Goal: Task Accomplishment & Management: Use online tool/utility

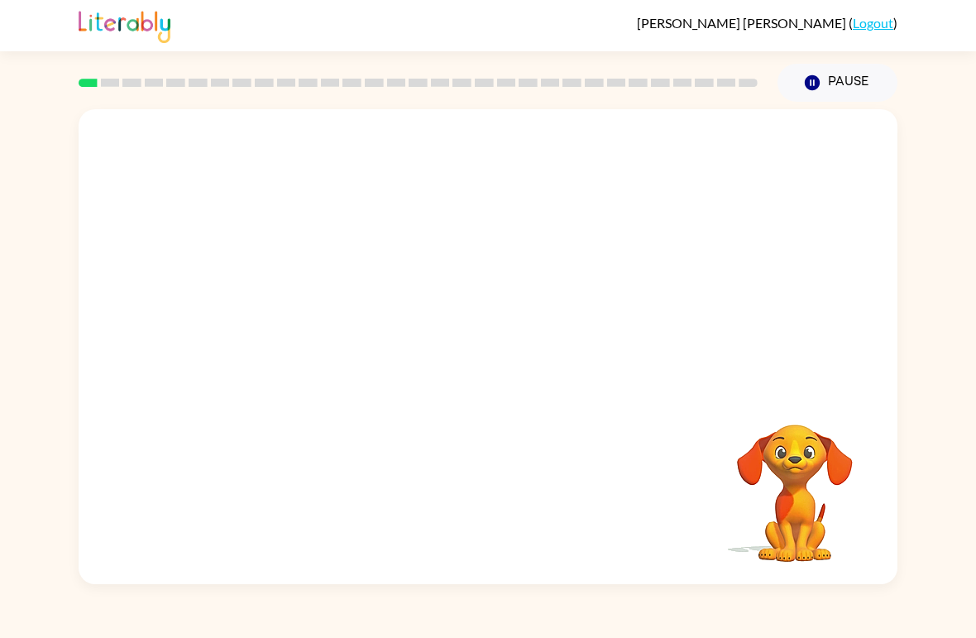
click at [813, 74] on icon "Pause" at bounding box center [812, 83] width 18 height 18
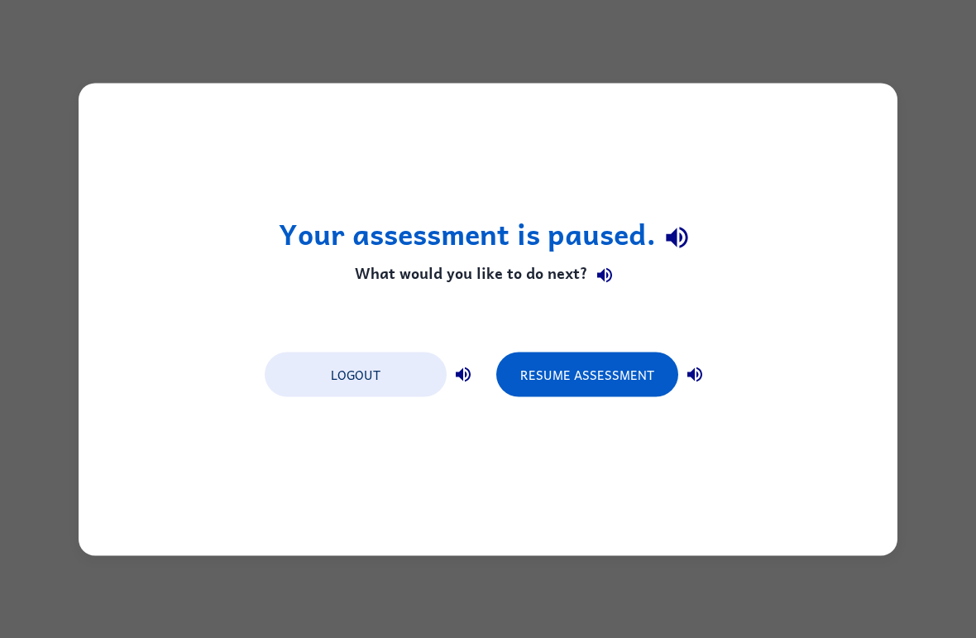
click at [343, 373] on button "Logout" at bounding box center [356, 374] width 182 height 45
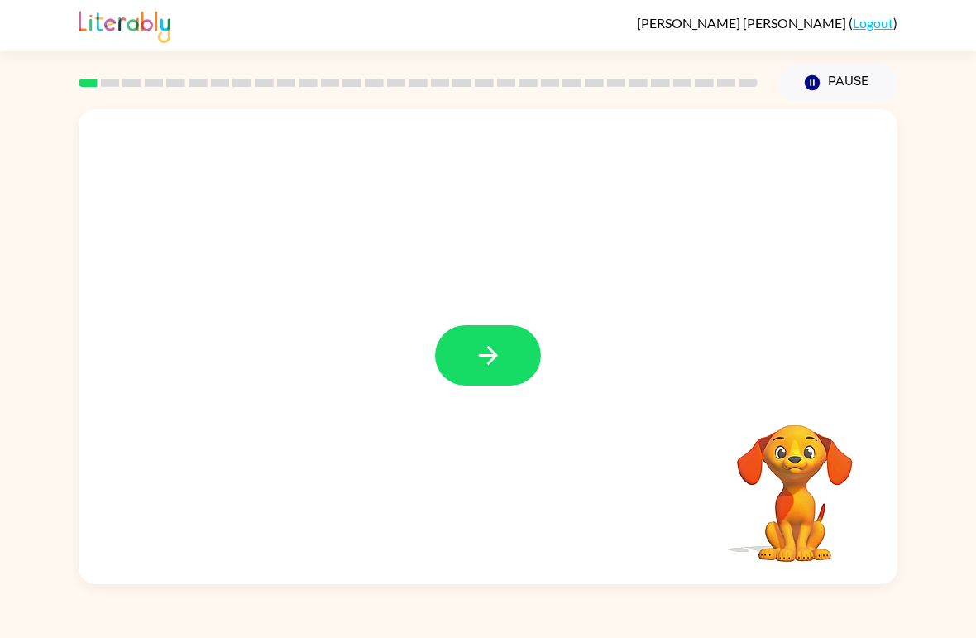
click at [497, 362] on icon "button" at bounding box center [488, 355] width 29 height 29
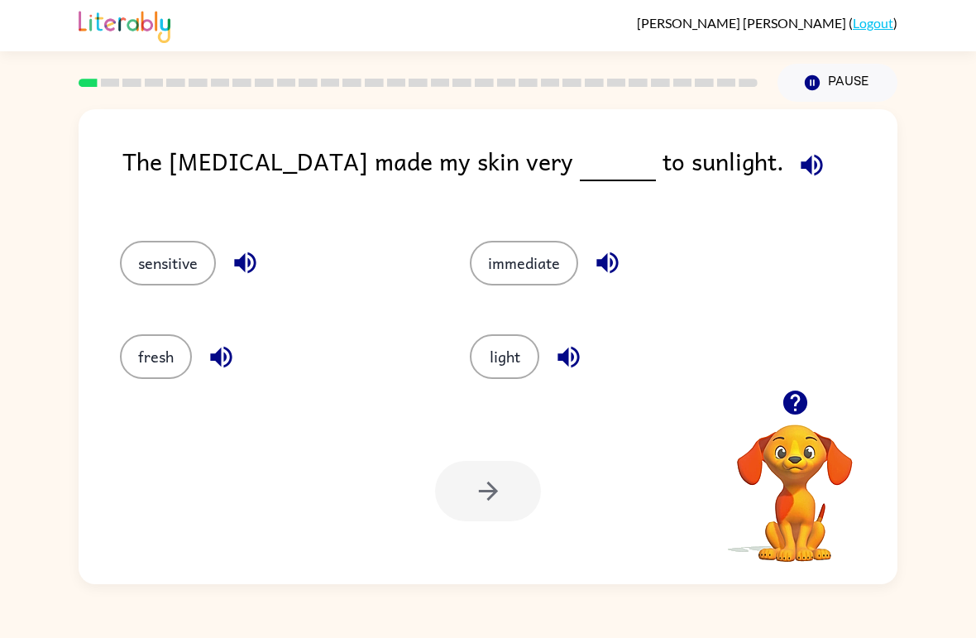
click at [496, 351] on button "light" at bounding box center [505, 356] width 70 height 45
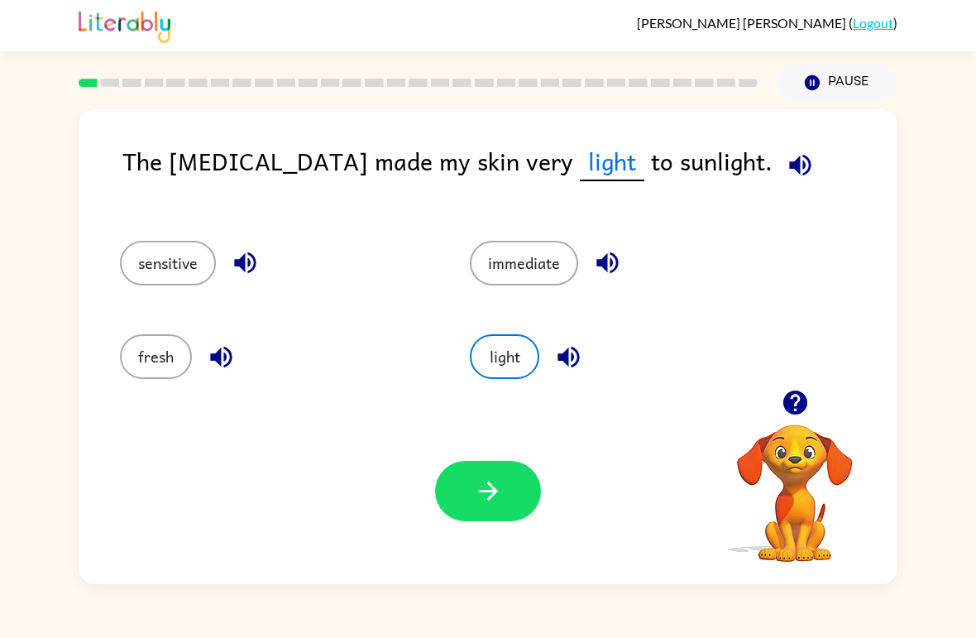
click at [151, 262] on button "sensitive" at bounding box center [168, 263] width 96 height 45
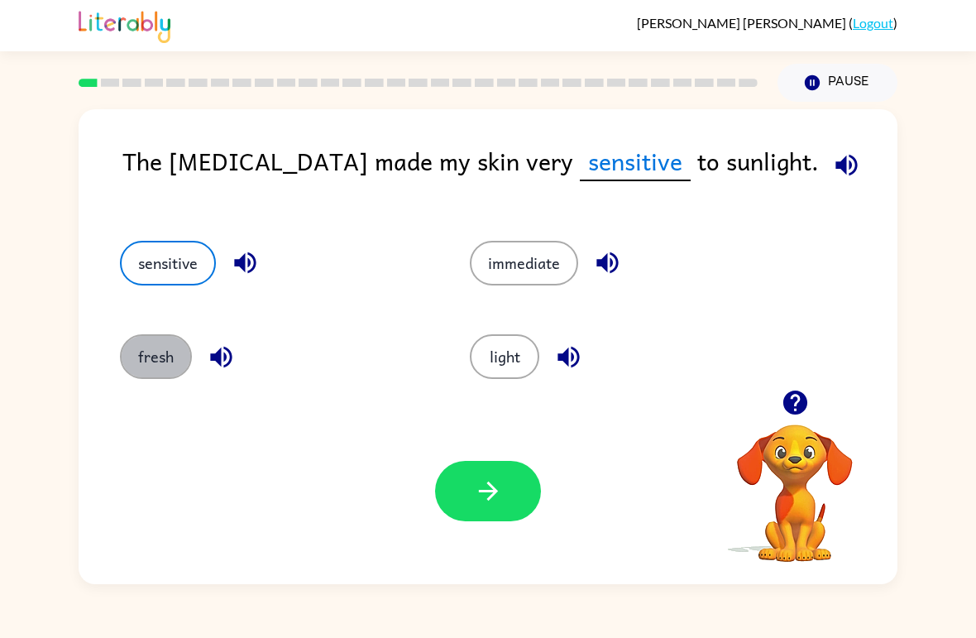
click at [139, 350] on button "fresh" at bounding box center [156, 356] width 72 height 45
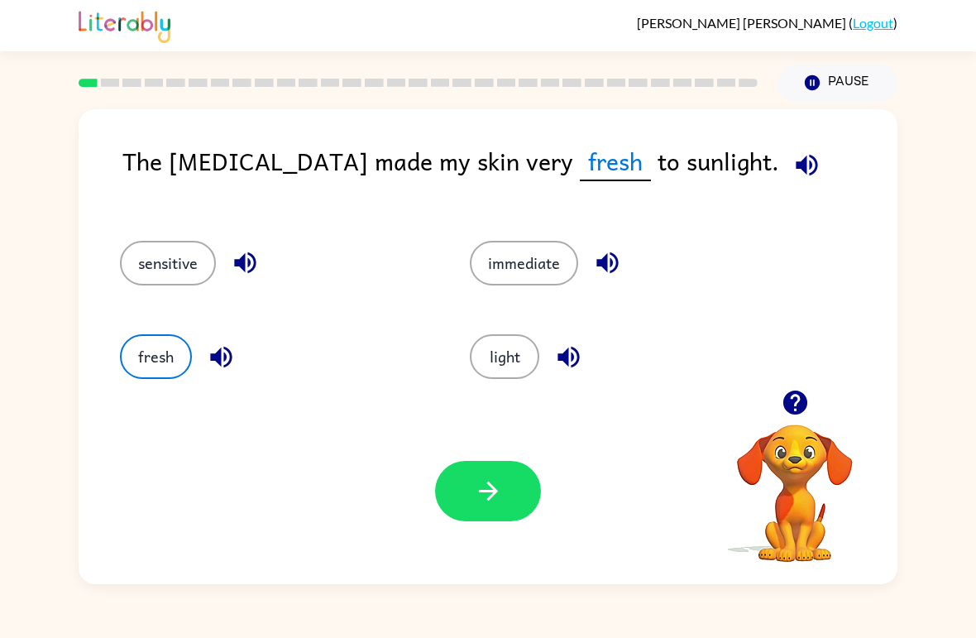
click at [477, 346] on button "light" at bounding box center [505, 356] width 70 height 45
click at [476, 261] on button "immediate" at bounding box center [524, 263] width 108 height 45
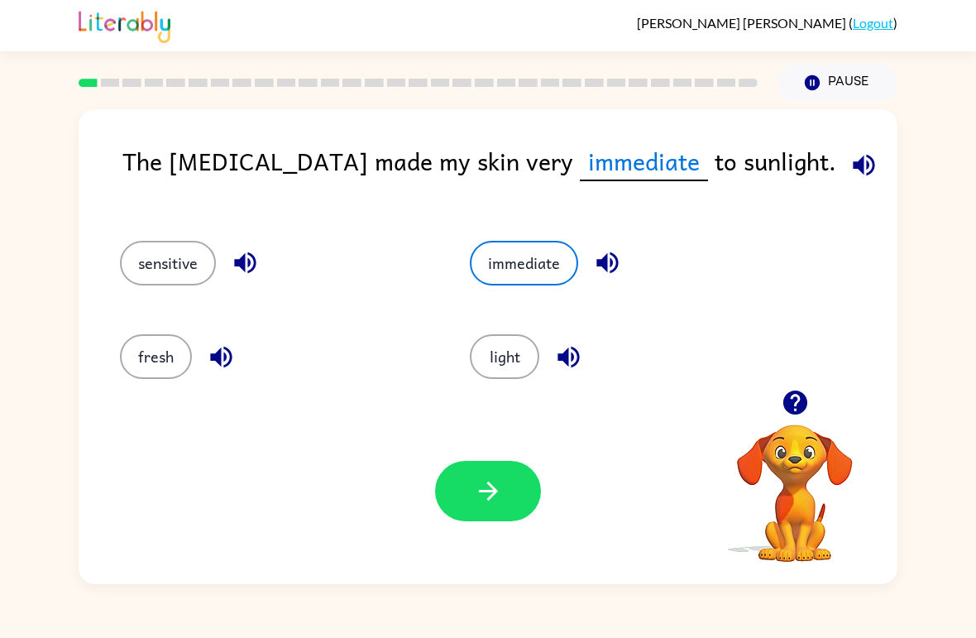
click at [850, 152] on icon "button" at bounding box center [864, 165] width 29 height 29
click at [850, 158] on icon "button" at bounding box center [864, 165] width 29 height 29
click at [850, 167] on icon "button" at bounding box center [864, 165] width 29 height 29
click at [850, 164] on icon "button" at bounding box center [864, 165] width 29 height 29
click at [850, 158] on icon "button" at bounding box center [864, 165] width 29 height 29
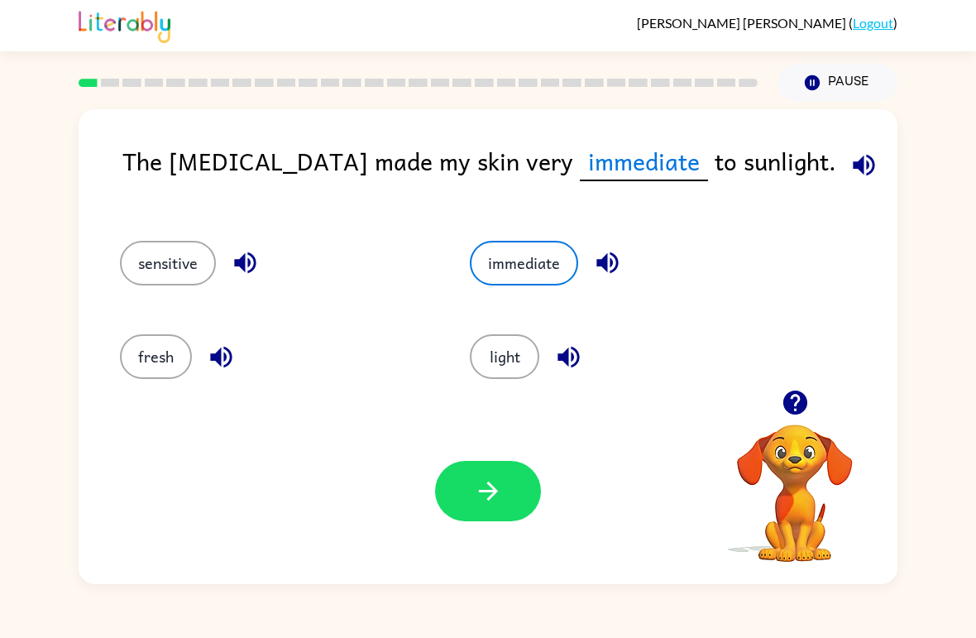
click at [505, 345] on button "light" at bounding box center [505, 356] width 70 height 45
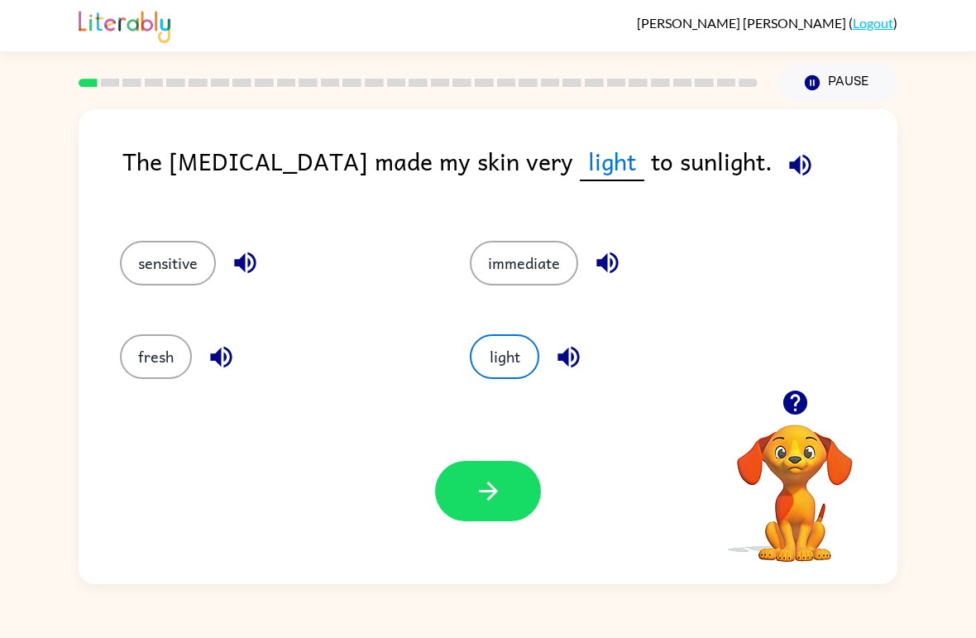
click at [527, 271] on button "immediate" at bounding box center [524, 263] width 108 height 45
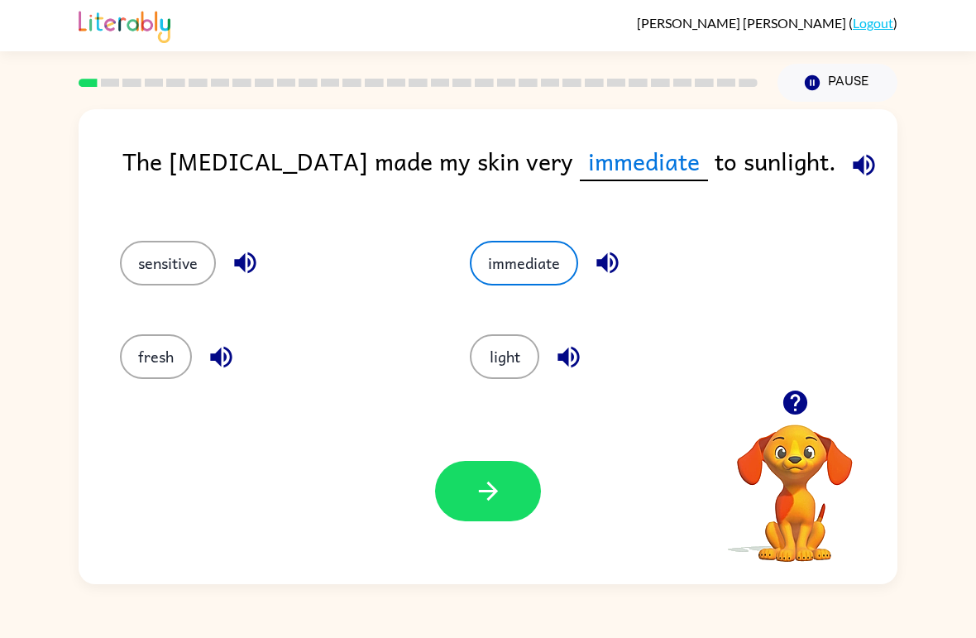
click at [514, 347] on button "light" at bounding box center [505, 356] width 70 height 45
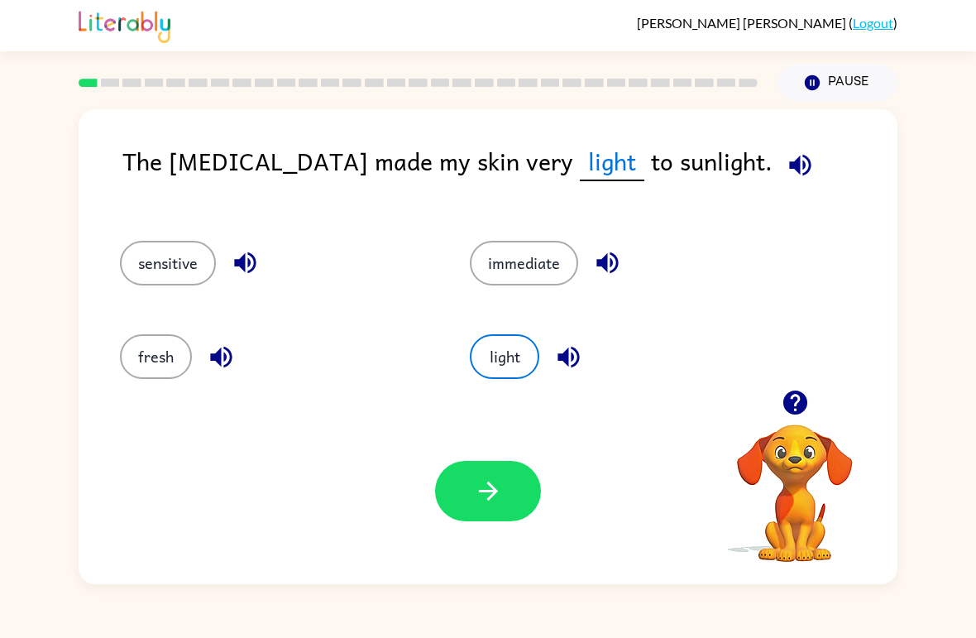
click at [480, 490] on icon "button" at bounding box center [488, 491] width 29 height 29
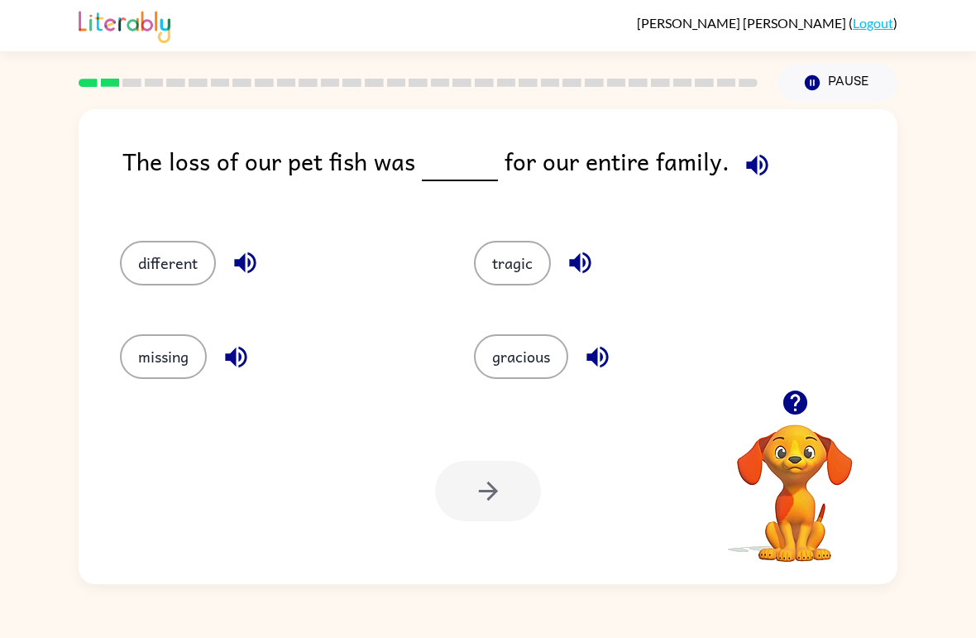
click at [755, 150] on button "button" at bounding box center [757, 165] width 42 height 42
click at [758, 161] on icon "button" at bounding box center [757, 165] width 22 height 22
click at [754, 159] on icon "button" at bounding box center [757, 165] width 22 height 22
click at [753, 160] on icon "button" at bounding box center [757, 165] width 29 height 29
click at [752, 171] on icon "button" at bounding box center [757, 165] width 29 height 29
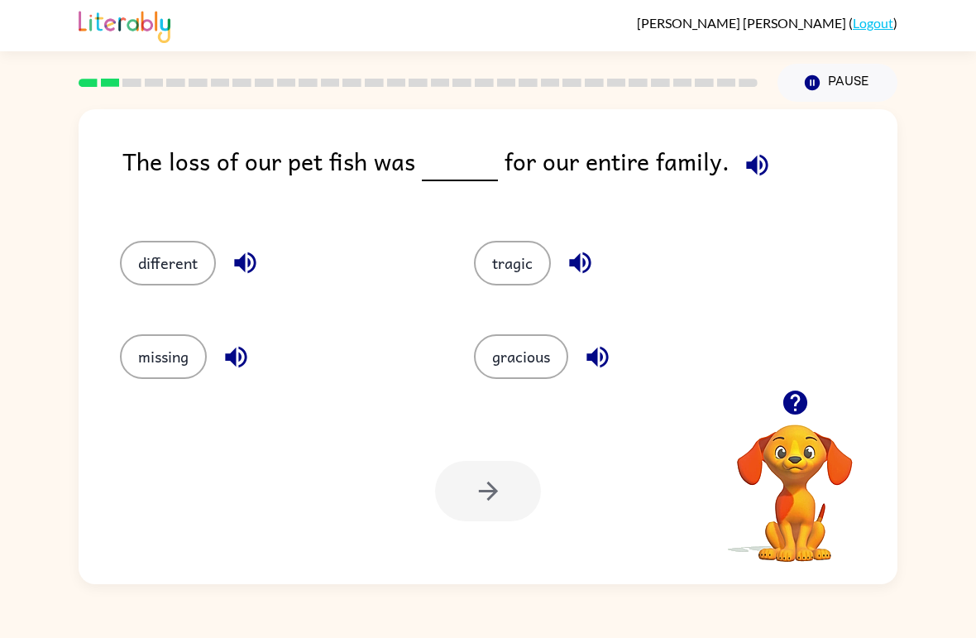
click at [765, 155] on button "button" at bounding box center [757, 165] width 42 height 42
click at [755, 165] on icon "button" at bounding box center [757, 165] width 29 height 29
click at [750, 184] on button "button" at bounding box center [757, 165] width 42 height 42
click at [756, 189] on div "The loss of our pet fish was for our entire family." at bounding box center [509, 174] width 775 height 65
click at [747, 161] on icon "button" at bounding box center [757, 165] width 22 height 22
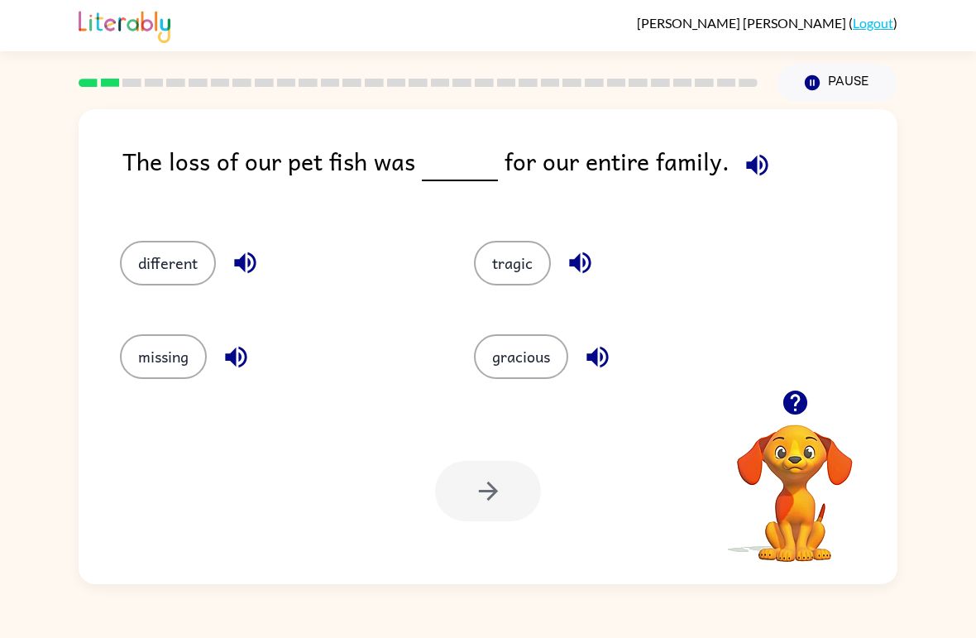
click at [755, 146] on button "button" at bounding box center [757, 165] width 42 height 42
click at [751, 151] on button "button" at bounding box center [757, 165] width 42 height 42
click at [543, 248] on button "tragic" at bounding box center [512, 263] width 77 height 45
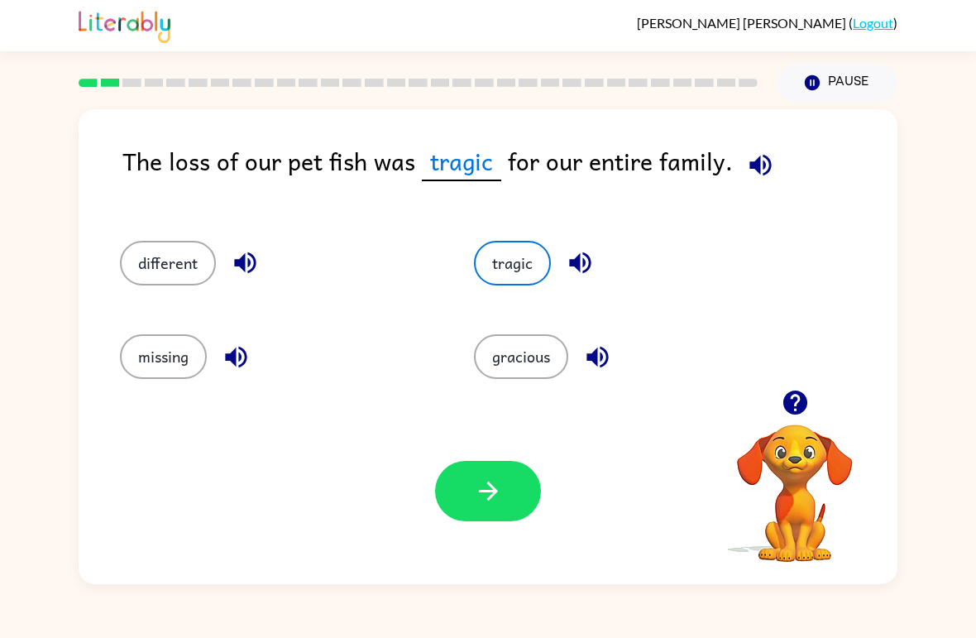
click at [504, 265] on button "tragic" at bounding box center [512, 263] width 77 height 45
click at [544, 353] on button "gracious" at bounding box center [521, 356] width 94 height 45
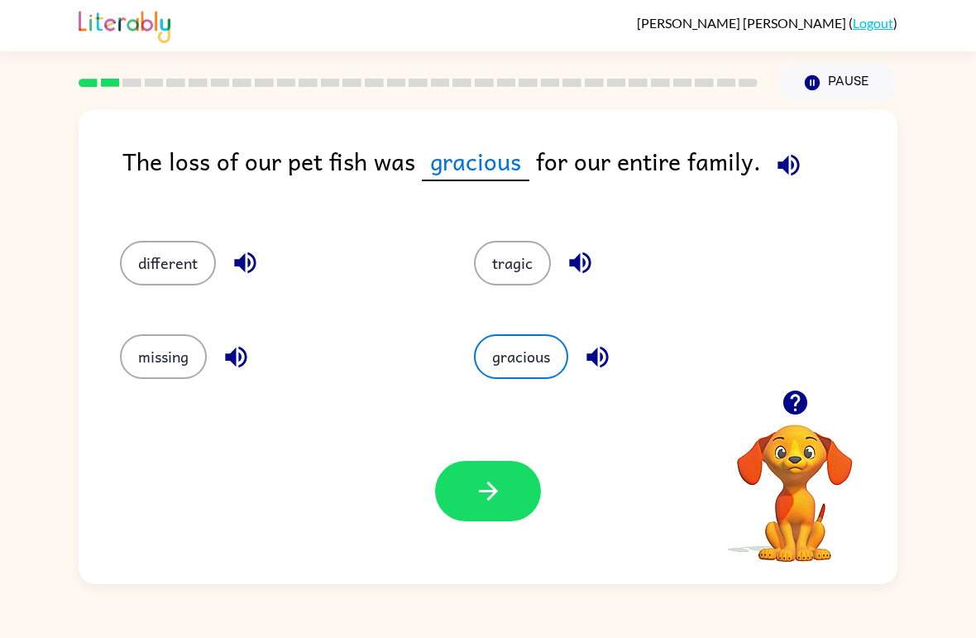
click at [157, 267] on button "different" at bounding box center [168, 263] width 96 height 45
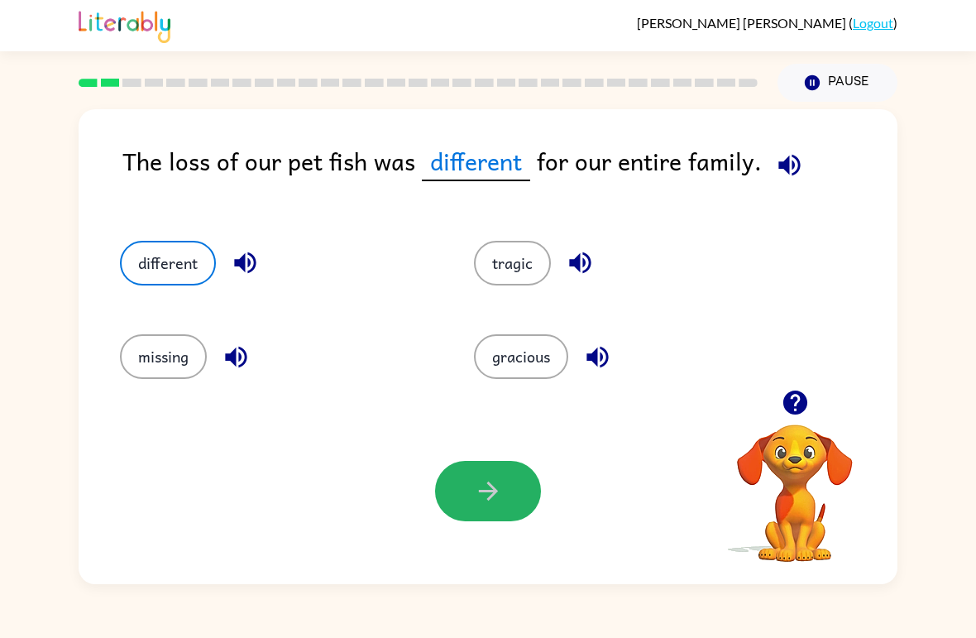
click at [483, 509] on button "button" at bounding box center [488, 491] width 106 height 60
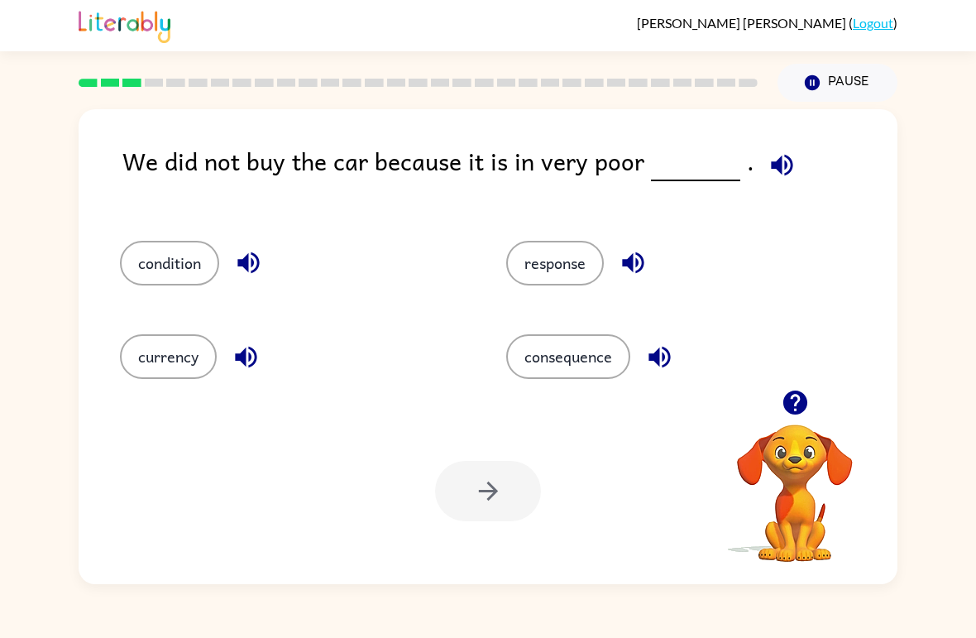
click at [590, 261] on button "response" at bounding box center [555, 263] width 98 height 45
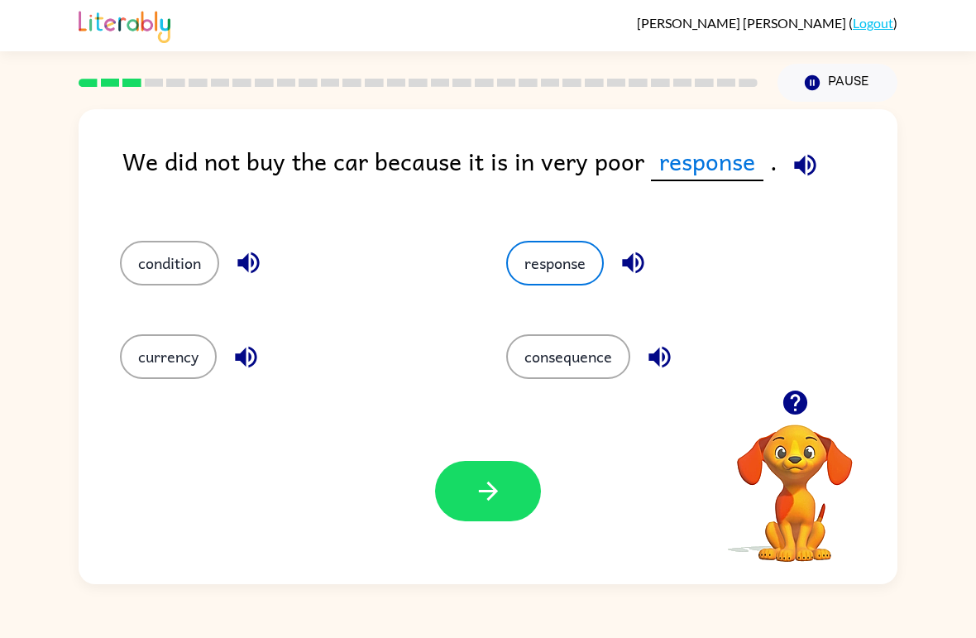
click at [798, 165] on icon "button" at bounding box center [805, 165] width 22 height 22
click at [764, 228] on div "response" at bounding box center [668, 255] width 386 height 93
click at [597, 352] on button "consequence" at bounding box center [568, 356] width 124 height 45
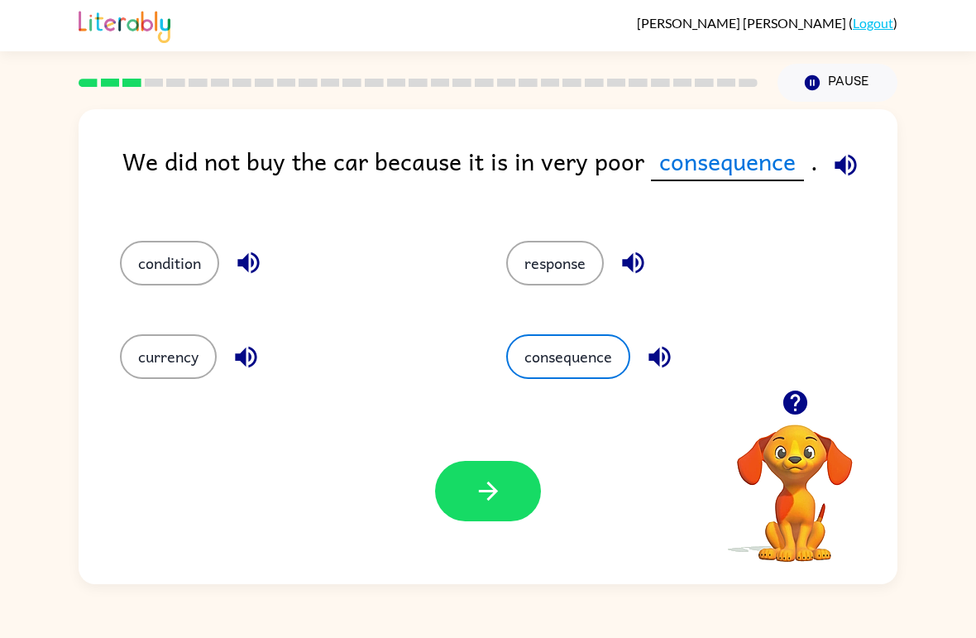
click at [616, 348] on button "consequence" at bounding box center [568, 356] width 124 height 45
click at [194, 376] on button "currency" at bounding box center [168, 356] width 97 height 45
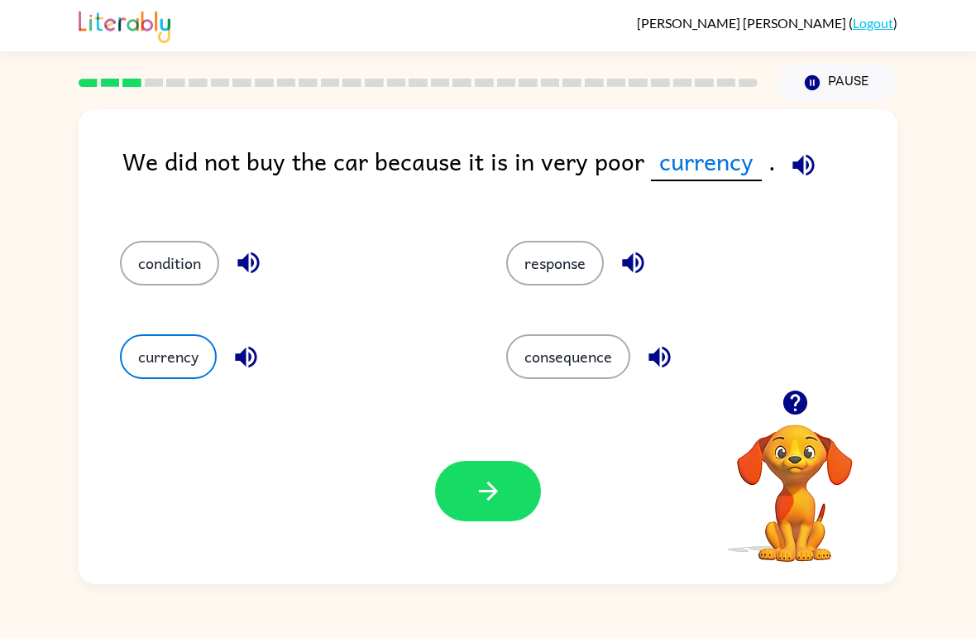
click at [162, 278] on button "condition" at bounding box center [169, 263] width 99 height 45
click at [452, 489] on button "button" at bounding box center [488, 491] width 106 height 60
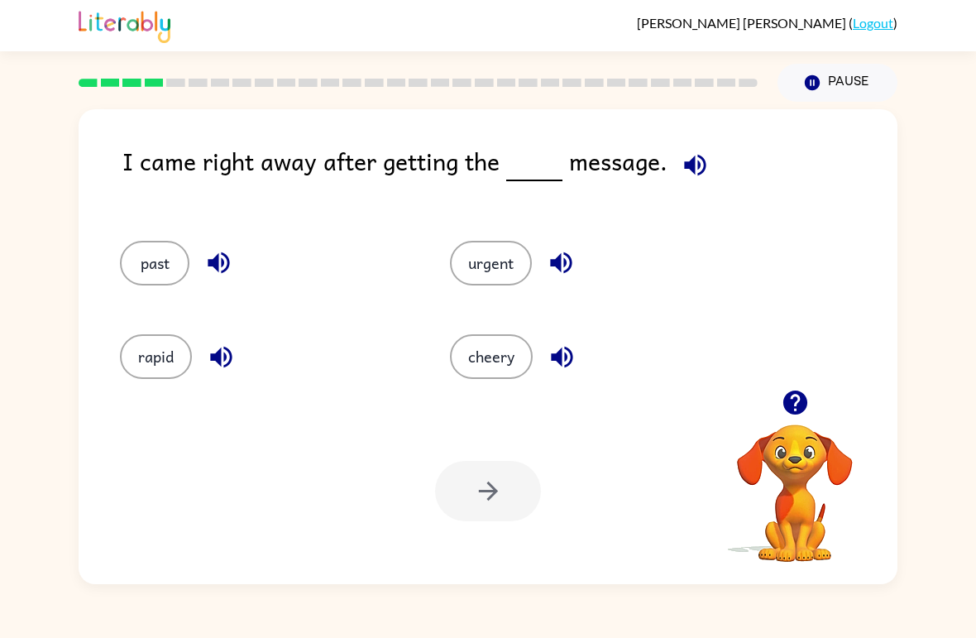
click at [698, 165] on icon "button" at bounding box center [695, 165] width 29 height 29
click at [690, 151] on icon "button" at bounding box center [695, 165] width 29 height 29
click at [701, 161] on icon "button" at bounding box center [695, 165] width 29 height 29
click at [700, 160] on icon "button" at bounding box center [695, 165] width 22 height 22
click at [701, 161] on icon "button" at bounding box center [695, 165] width 29 height 29
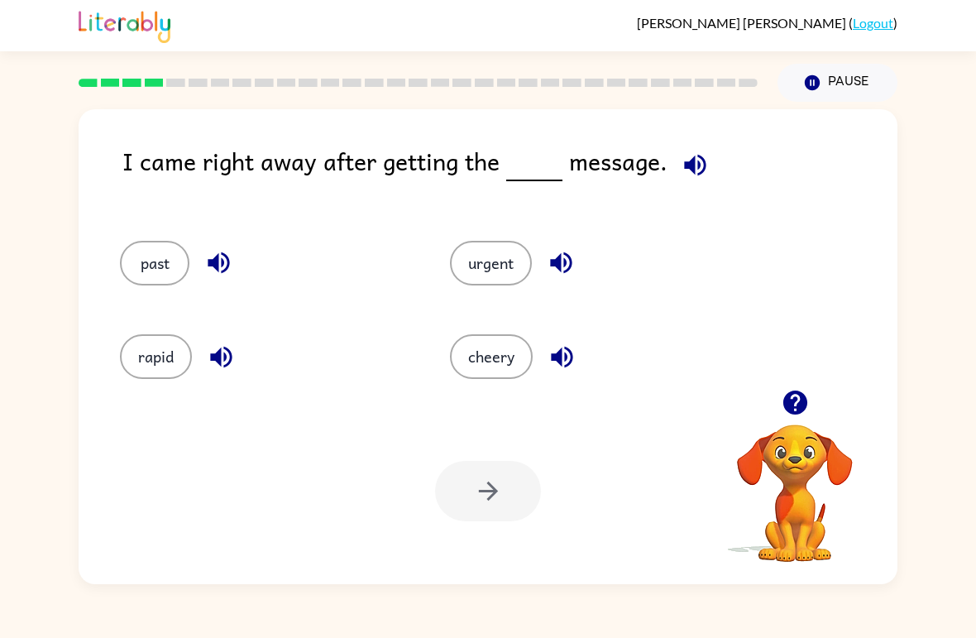
click at [514, 259] on button "urgent" at bounding box center [491, 263] width 82 height 45
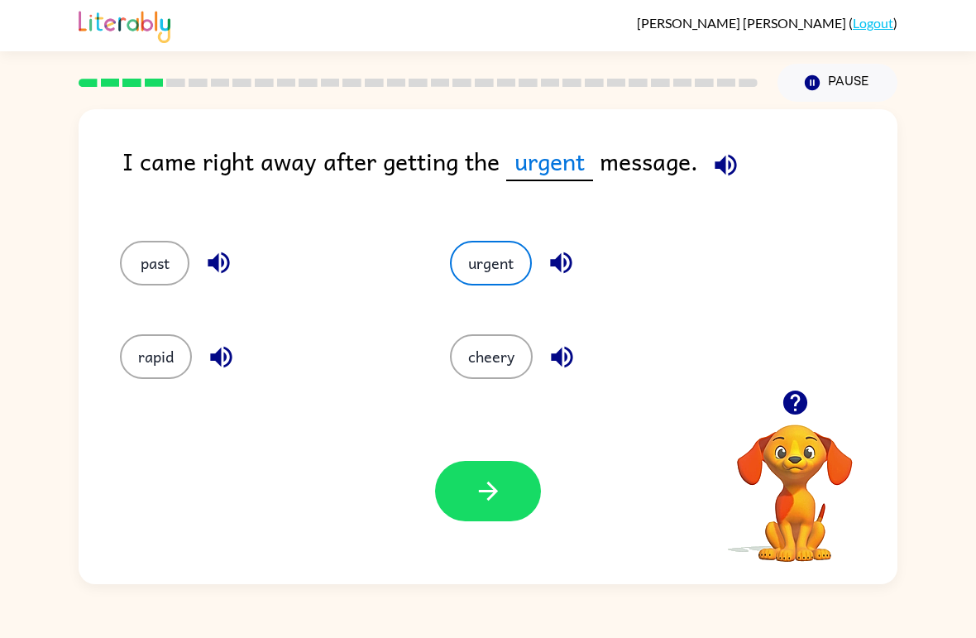
click at [474, 543] on div "Your browser must support playing .mp4 files to use Literably. Please try using…" at bounding box center [488, 491] width 819 height 186
click at [454, 489] on button "button" at bounding box center [488, 491] width 106 height 60
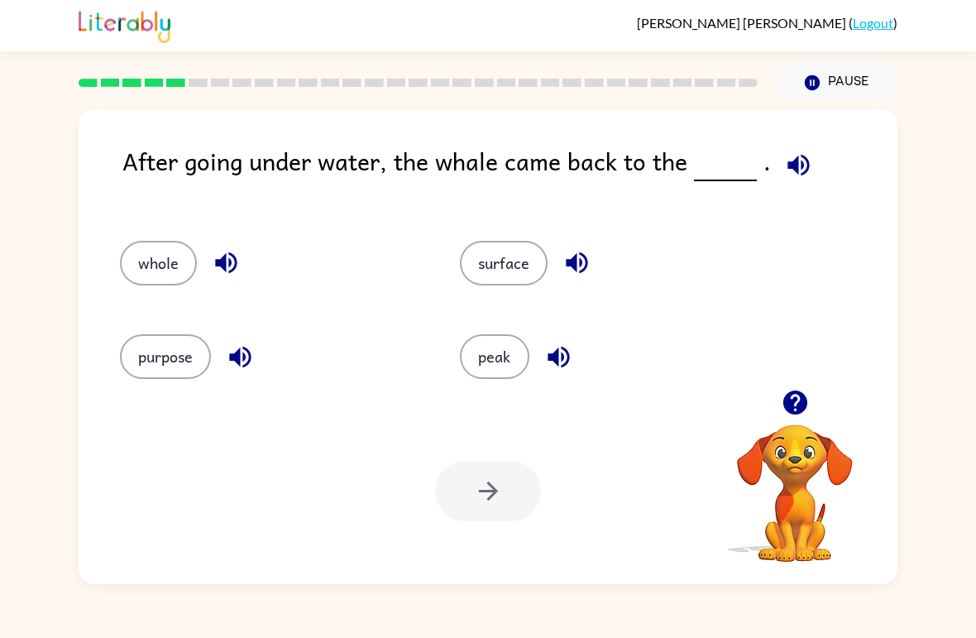
click at [801, 159] on icon "button" at bounding box center [798, 165] width 29 height 29
click at [530, 247] on button "surface" at bounding box center [504, 263] width 88 height 45
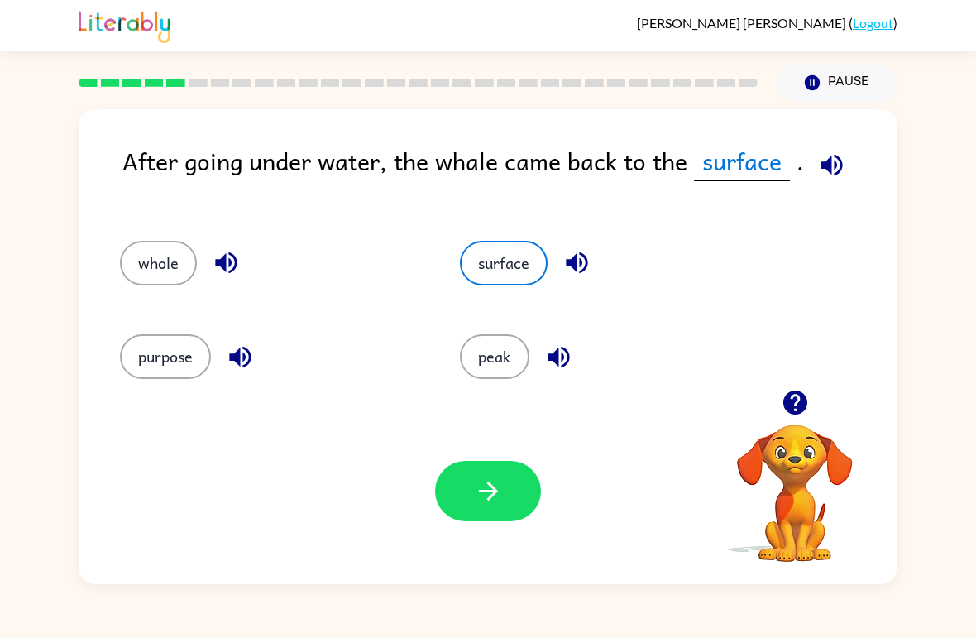
click at [515, 497] on button "button" at bounding box center [488, 491] width 106 height 60
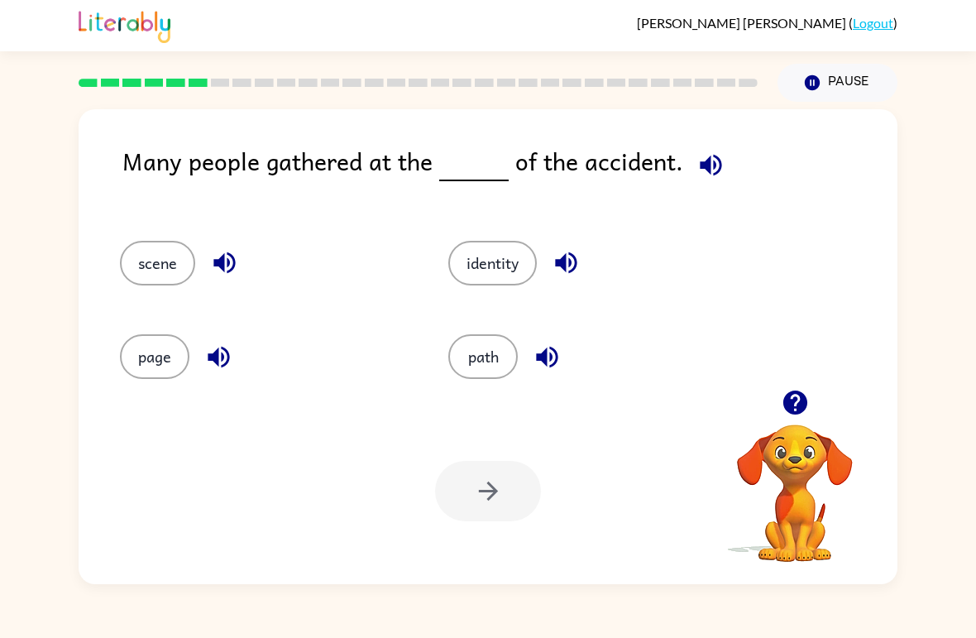
click at [181, 362] on button "page" at bounding box center [155, 356] width 70 height 45
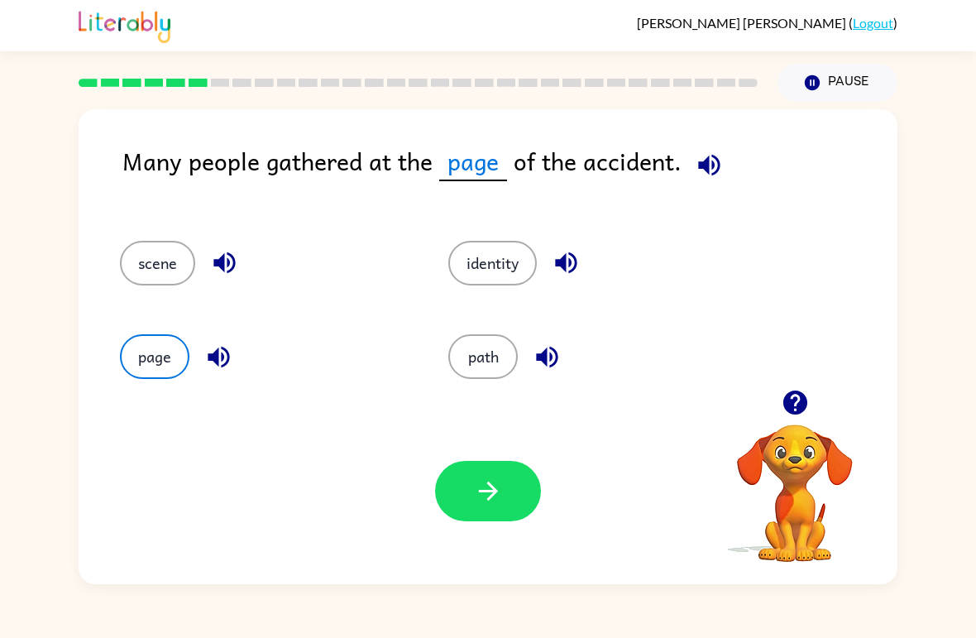
click at [508, 283] on button "identity" at bounding box center [492, 263] width 89 height 45
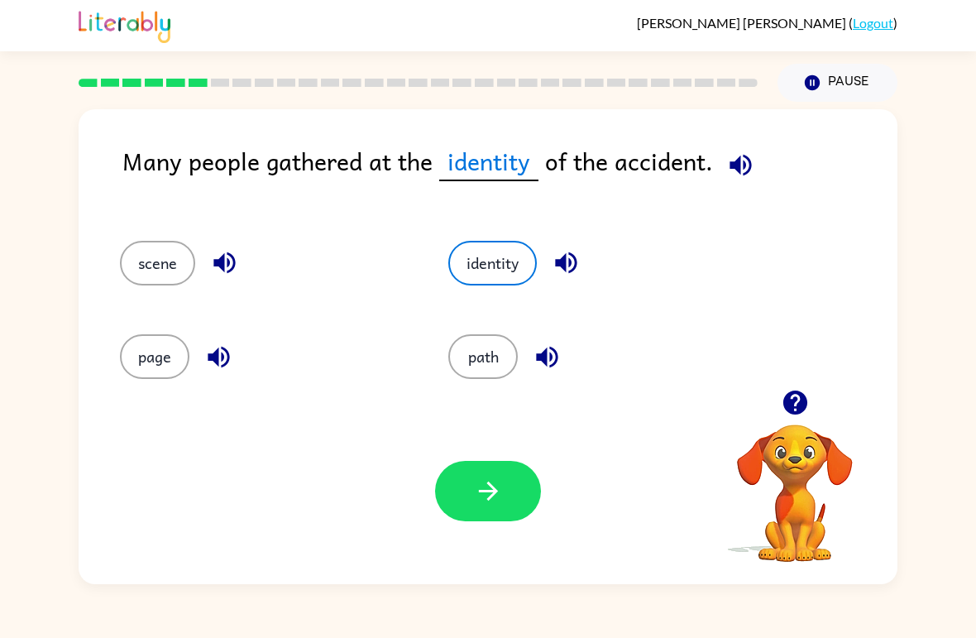
click at [141, 349] on button "page" at bounding box center [155, 356] width 70 height 45
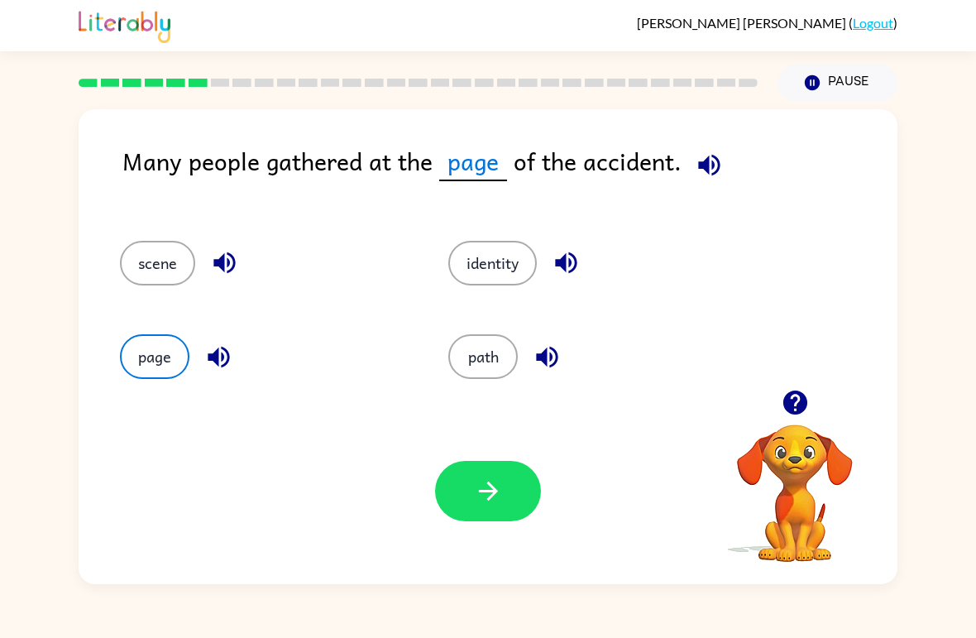
click at [492, 518] on button "button" at bounding box center [488, 491] width 106 height 60
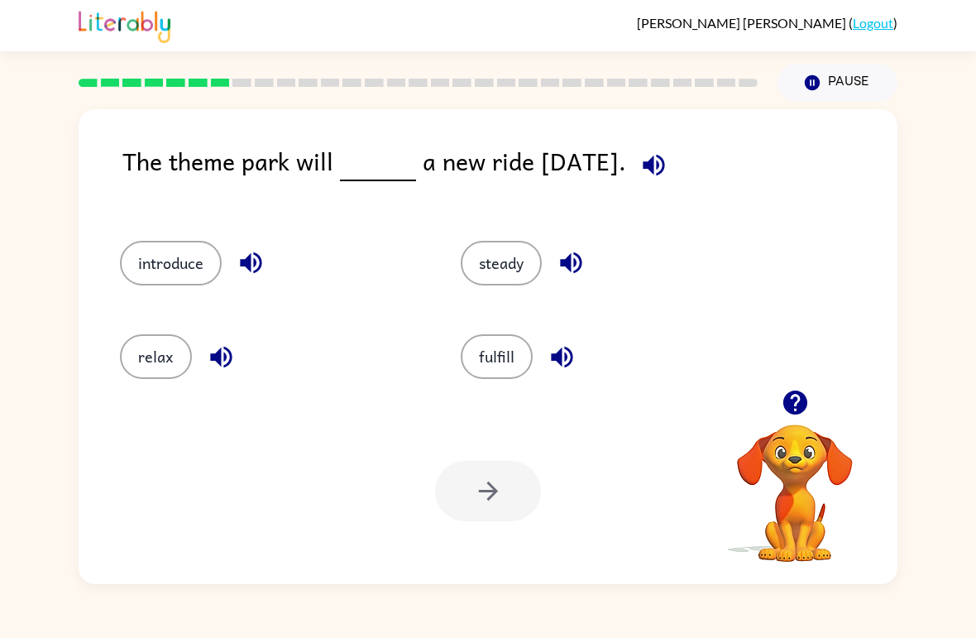
click at [156, 348] on button "relax" at bounding box center [156, 356] width 72 height 45
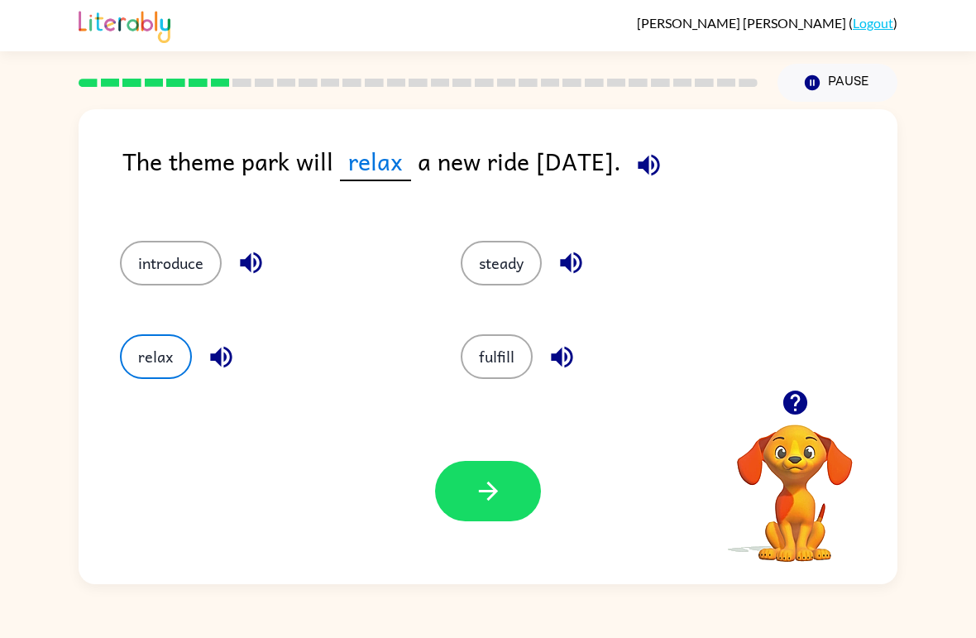
click at [508, 372] on button "fulfill" at bounding box center [497, 356] width 72 height 45
click at [503, 469] on button "button" at bounding box center [488, 491] width 106 height 60
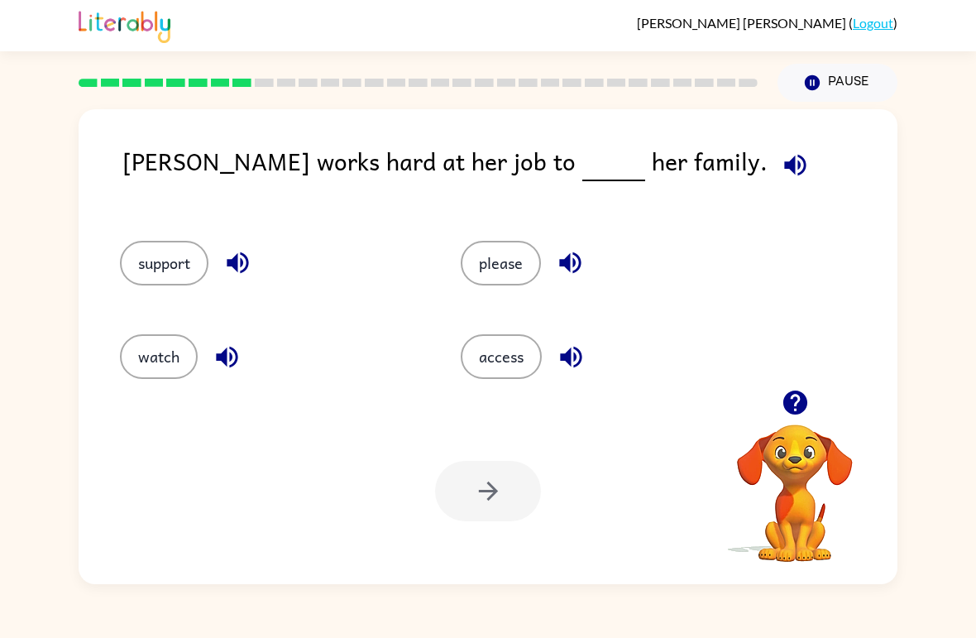
click at [530, 376] on button "access" at bounding box center [501, 356] width 81 height 45
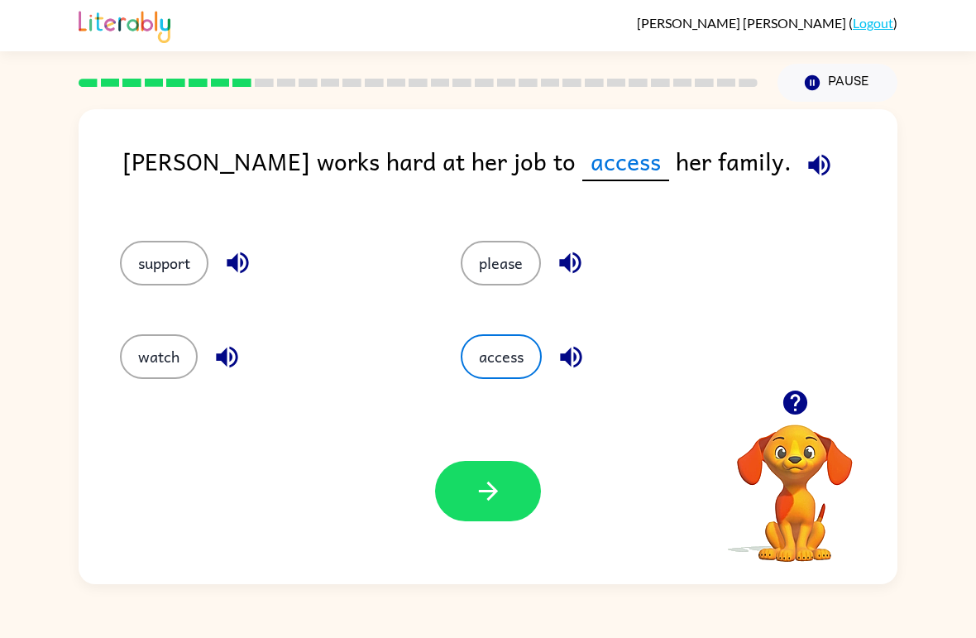
click at [177, 362] on button "watch" at bounding box center [159, 356] width 78 height 45
click at [490, 254] on button "please" at bounding box center [501, 263] width 80 height 45
click at [184, 367] on button "watch" at bounding box center [159, 356] width 78 height 45
click at [508, 472] on button "button" at bounding box center [488, 491] width 106 height 60
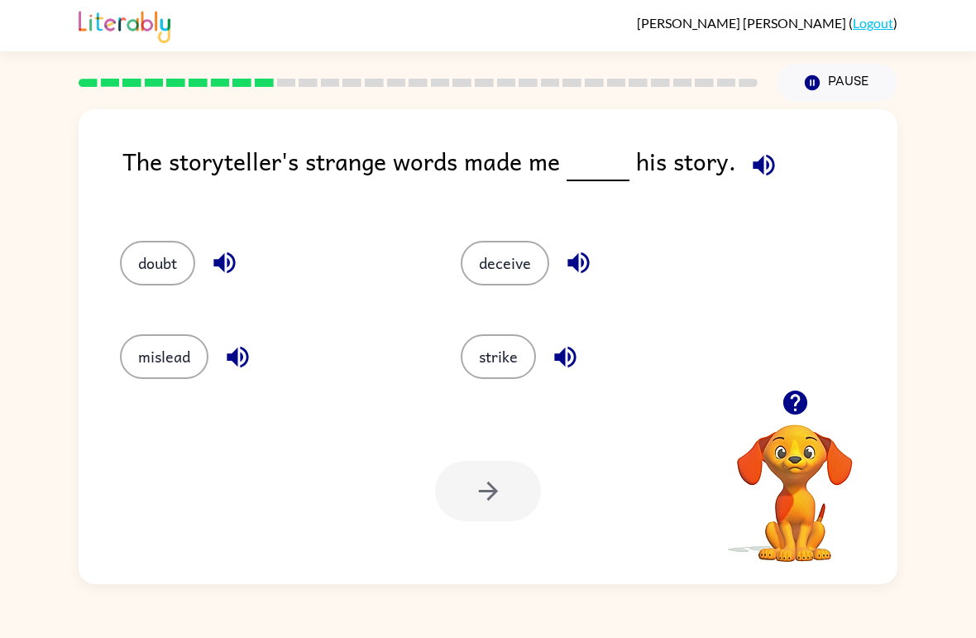
click at [507, 237] on div "deceive" at bounding box center [599, 255] width 341 height 93
click at [511, 275] on button "deceive" at bounding box center [505, 263] width 89 height 45
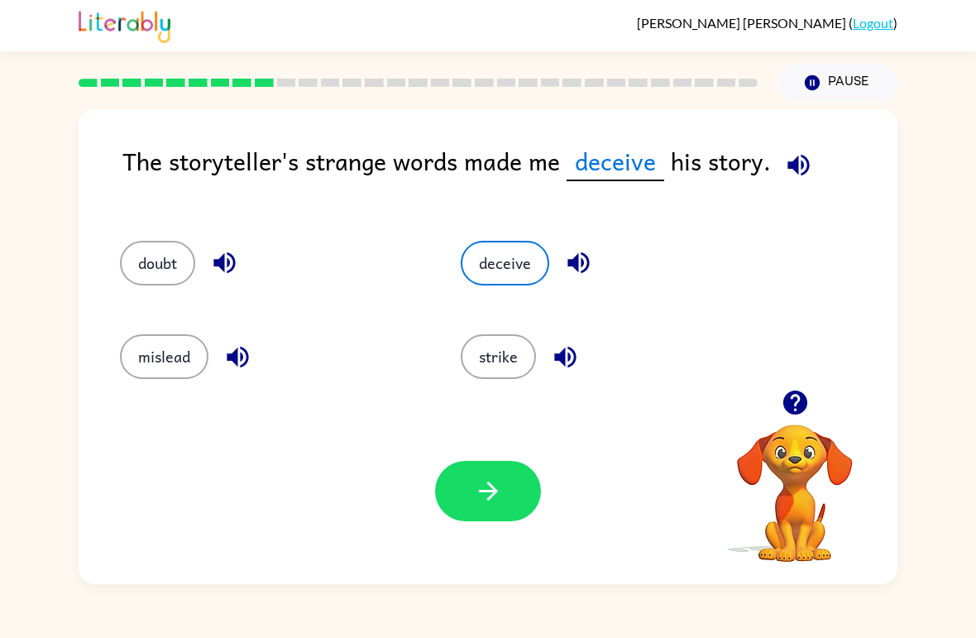
click at [482, 490] on icon "button" at bounding box center [488, 491] width 29 height 29
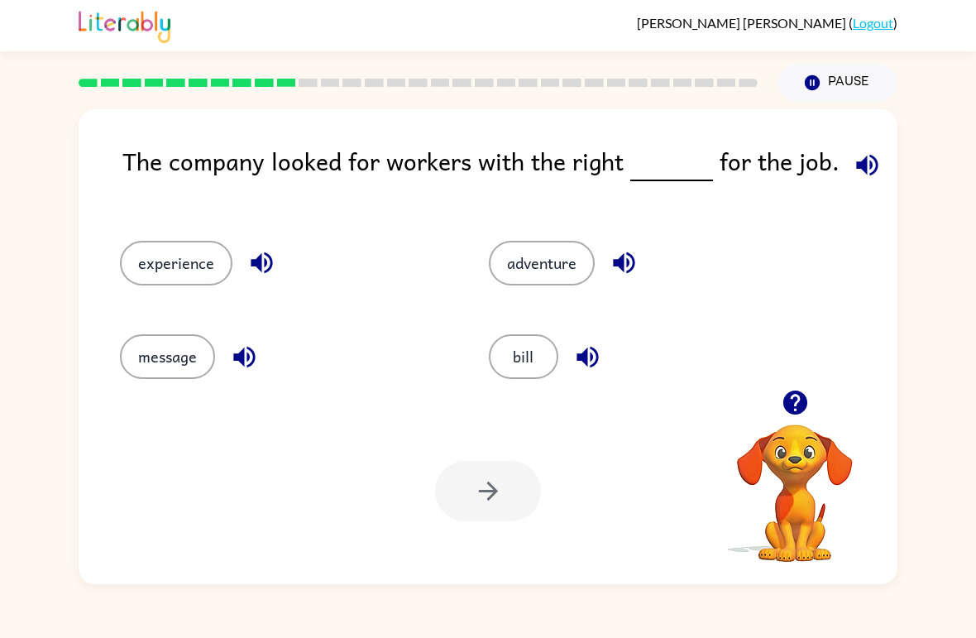
click at [511, 359] on button "bill" at bounding box center [524, 356] width 70 height 45
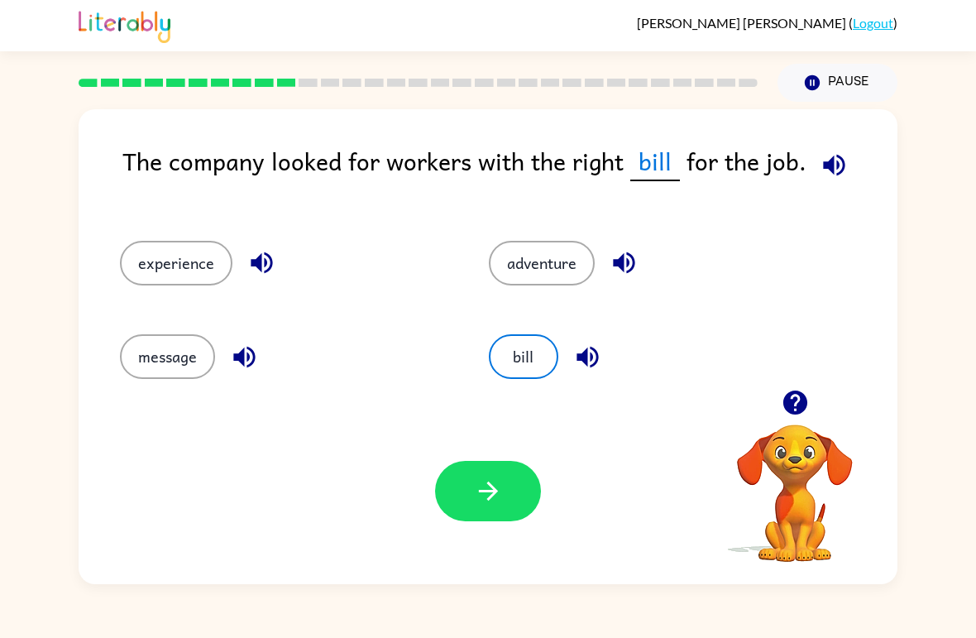
click at [191, 353] on button "message" at bounding box center [167, 356] width 95 height 45
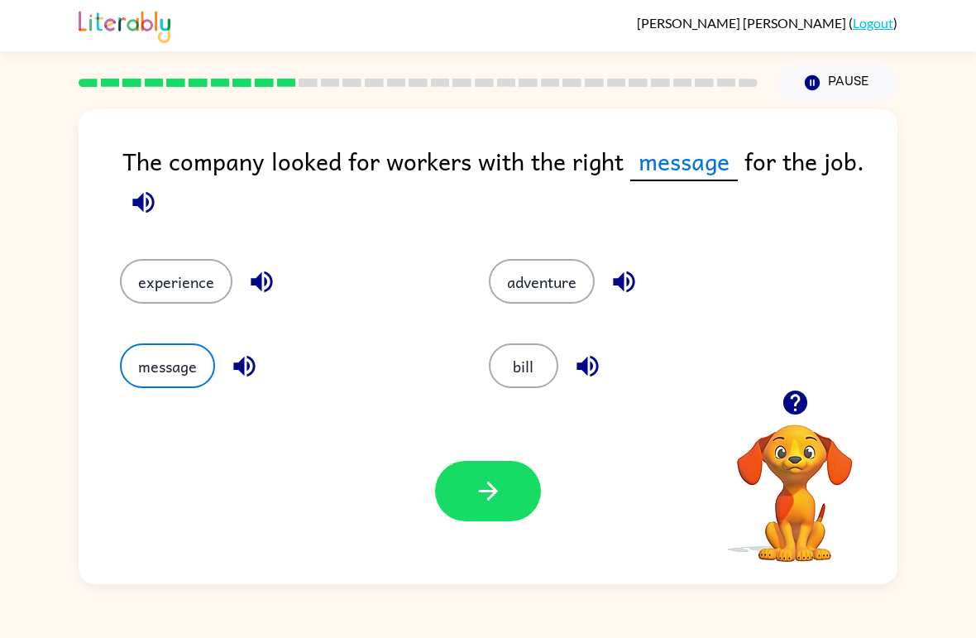
click at [504, 501] on button "button" at bounding box center [488, 491] width 106 height 60
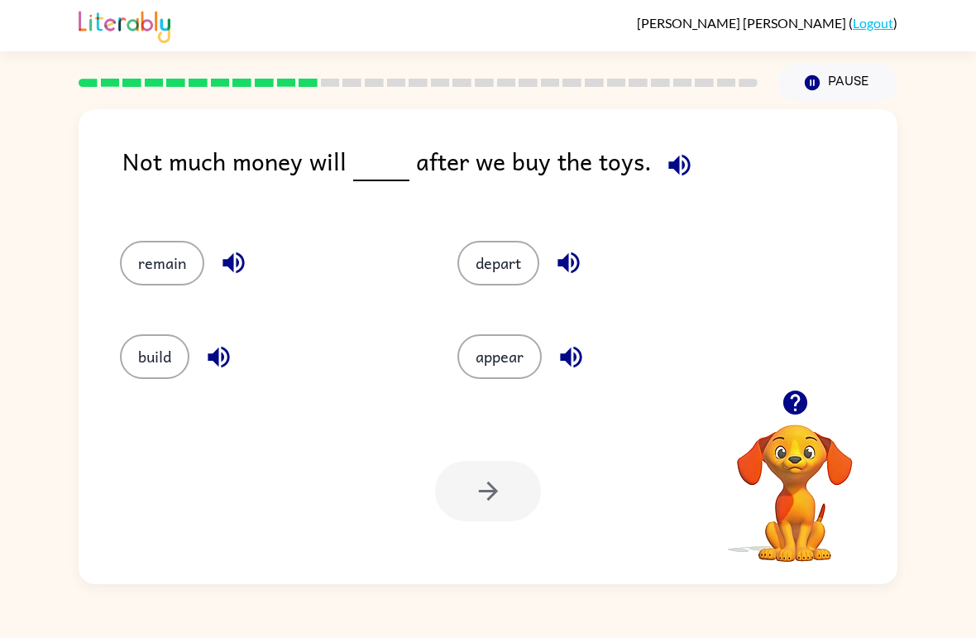
click at [158, 365] on button "build" at bounding box center [155, 356] width 70 height 45
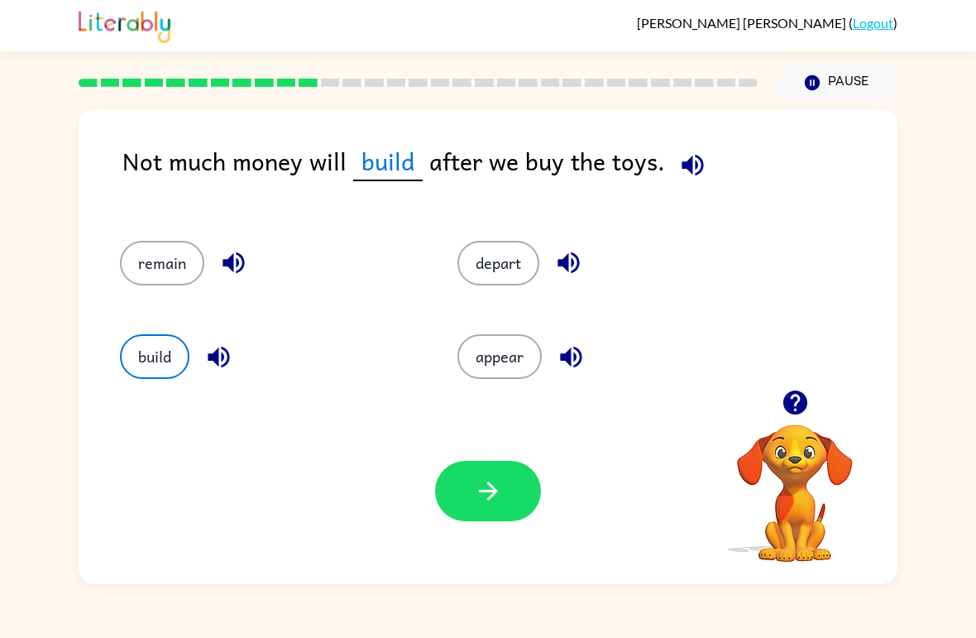
click at [490, 487] on icon "button" at bounding box center [487, 491] width 19 height 19
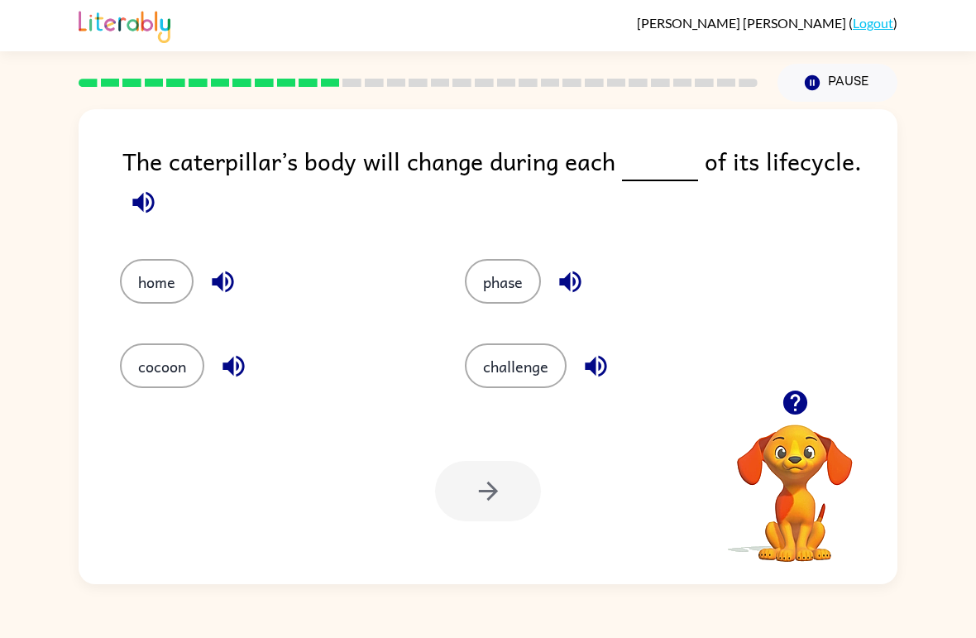
click at [562, 354] on button "challenge" at bounding box center [516, 365] width 102 height 45
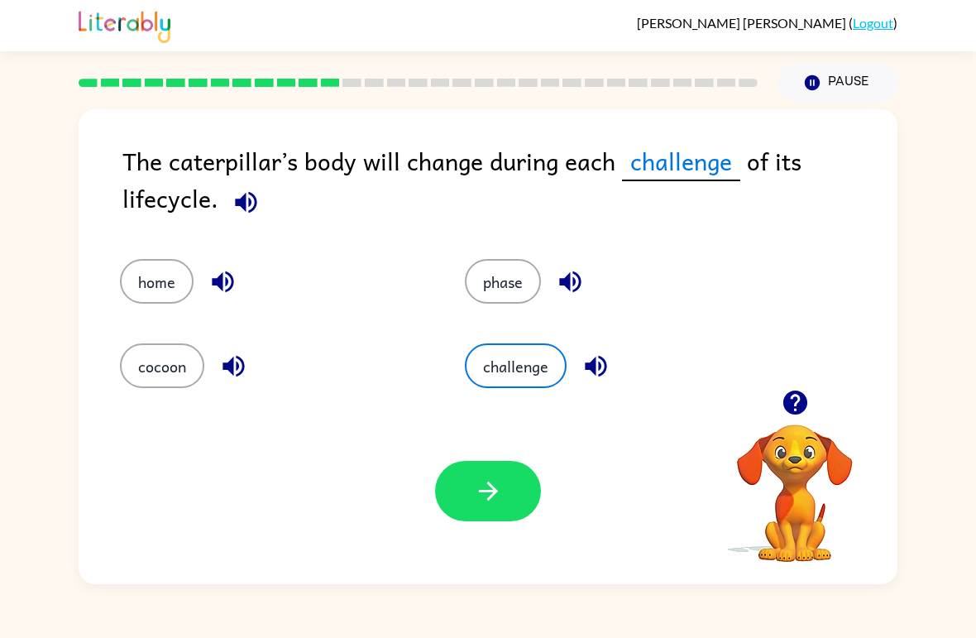
click at [482, 530] on div "Your browser must support playing .mp4 files to use Literably. Please try using…" at bounding box center [488, 491] width 819 height 186
click at [535, 481] on button "button" at bounding box center [488, 491] width 106 height 60
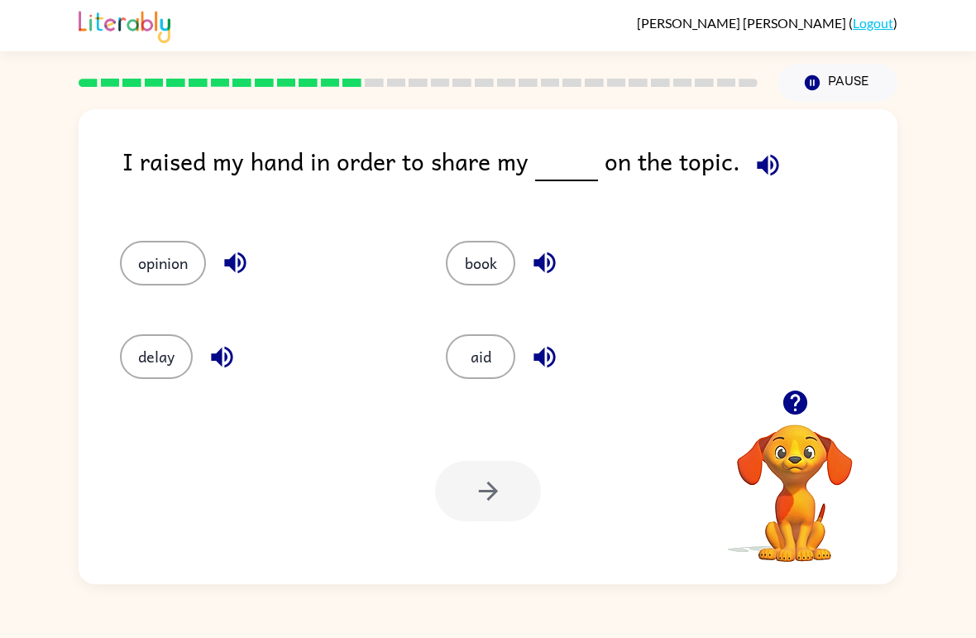
click at [500, 260] on button "book" at bounding box center [481, 263] width 70 height 45
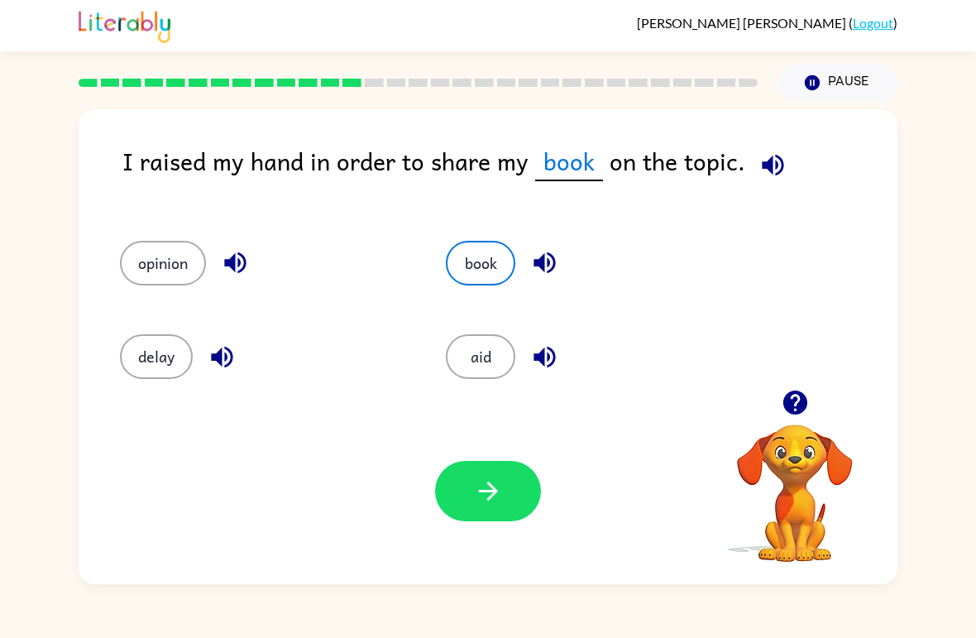
click at [491, 514] on button "button" at bounding box center [488, 491] width 106 height 60
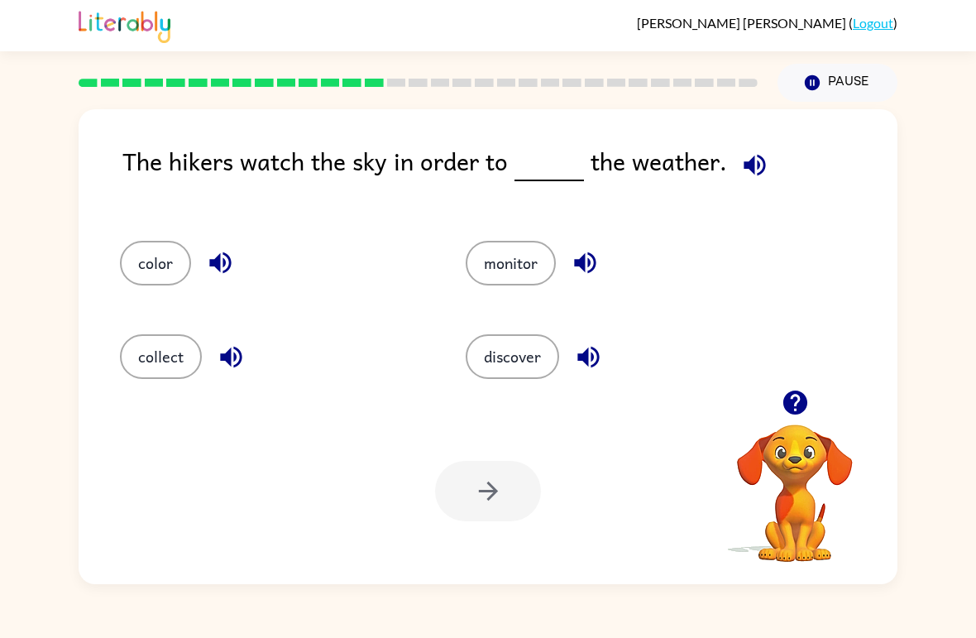
click at [156, 266] on button "color" at bounding box center [155, 263] width 71 height 45
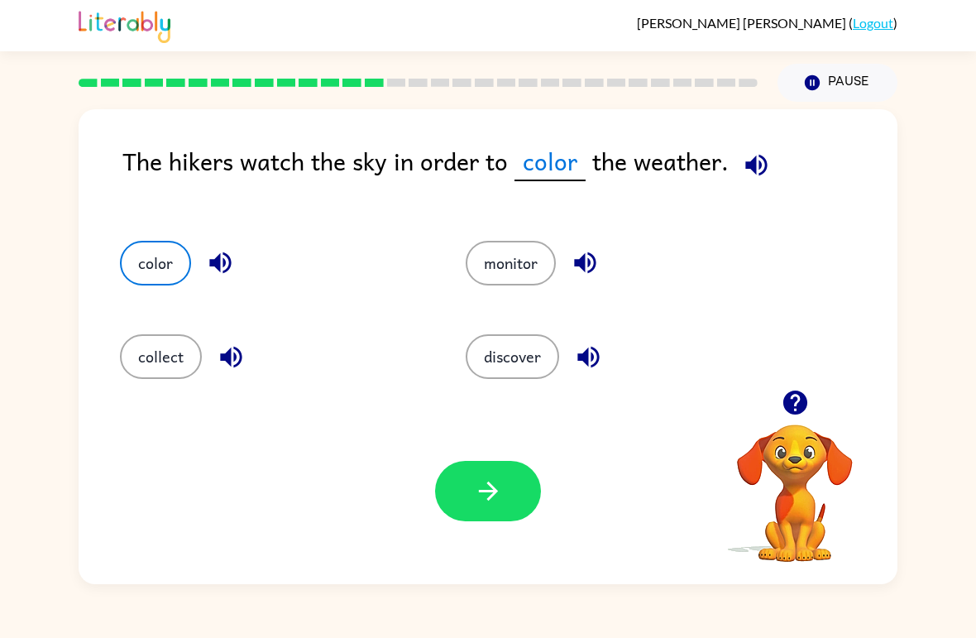
click at [515, 497] on button "button" at bounding box center [488, 491] width 106 height 60
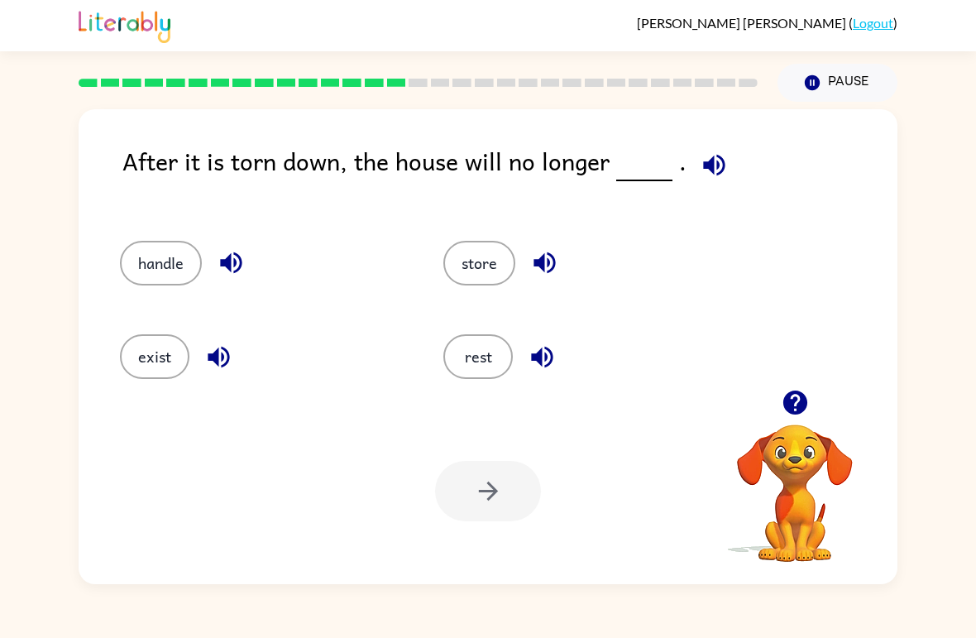
click at [502, 343] on button "rest" at bounding box center [478, 356] width 70 height 45
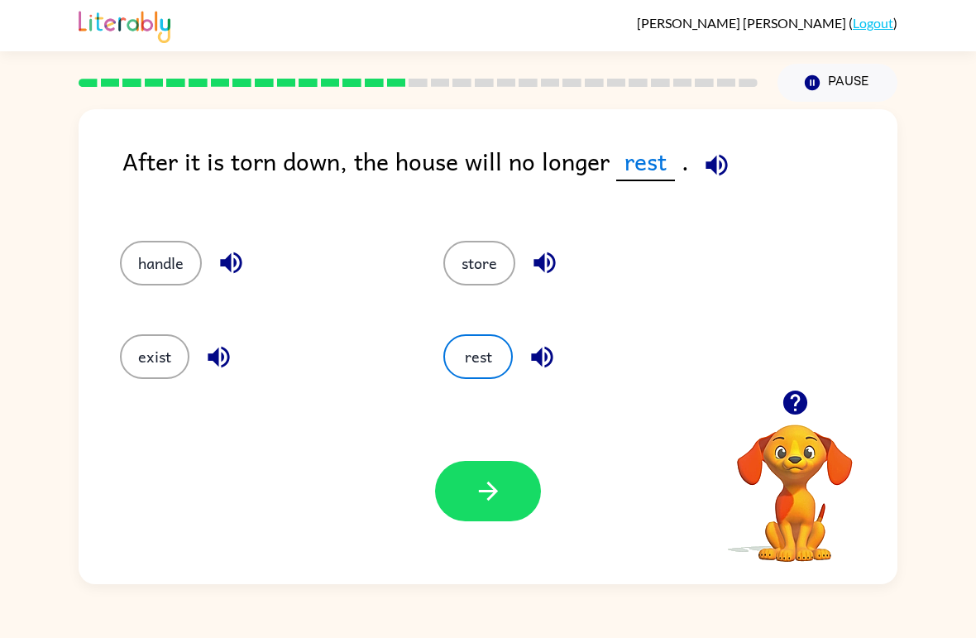
click at [482, 237] on div "store" at bounding box center [574, 255] width 324 height 93
click at [483, 266] on button "store" at bounding box center [479, 263] width 72 height 45
click at [141, 231] on div "handle" at bounding box center [251, 255] width 324 height 93
click at [156, 237] on div "handle" at bounding box center [251, 255] width 324 height 93
click at [155, 243] on button "handle" at bounding box center [161, 263] width 82 height 45
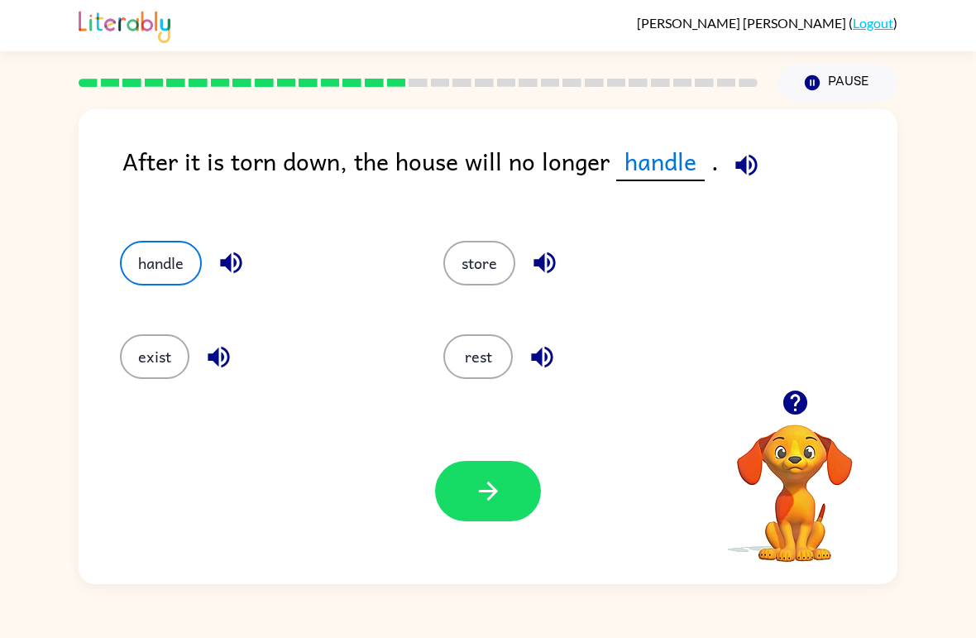
click at [132, 363] on button "exist" at bounding box center [155, 356] width 70 height 45
click at [153, 264] on button "handle" at bounding box center [161, 263] width 82 height 45
click at [211, 10] on div "Fernanda Cota-Lopez ( Logout )" at bounding box center [488, 25] width 819 height 51
click at [477, 330] on div "rest" at bounding box center [574, 349] width 324 height 93
click at [473, 273] on button "store" at bounding box center [479, 263] width 72 height 45
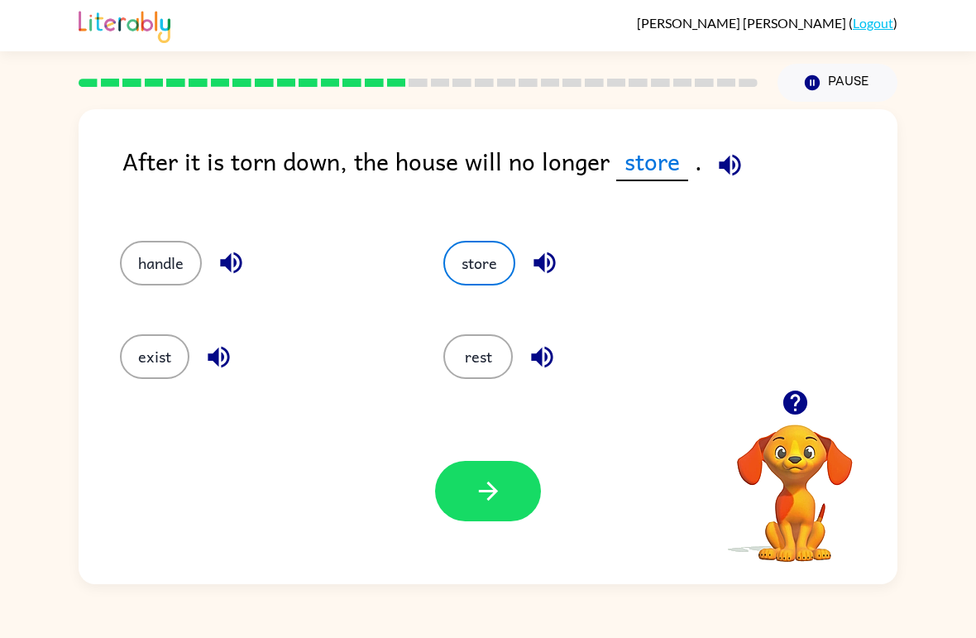
click at [527, 496] on button "button" at bounding box center [488, 491] width 106 height 60
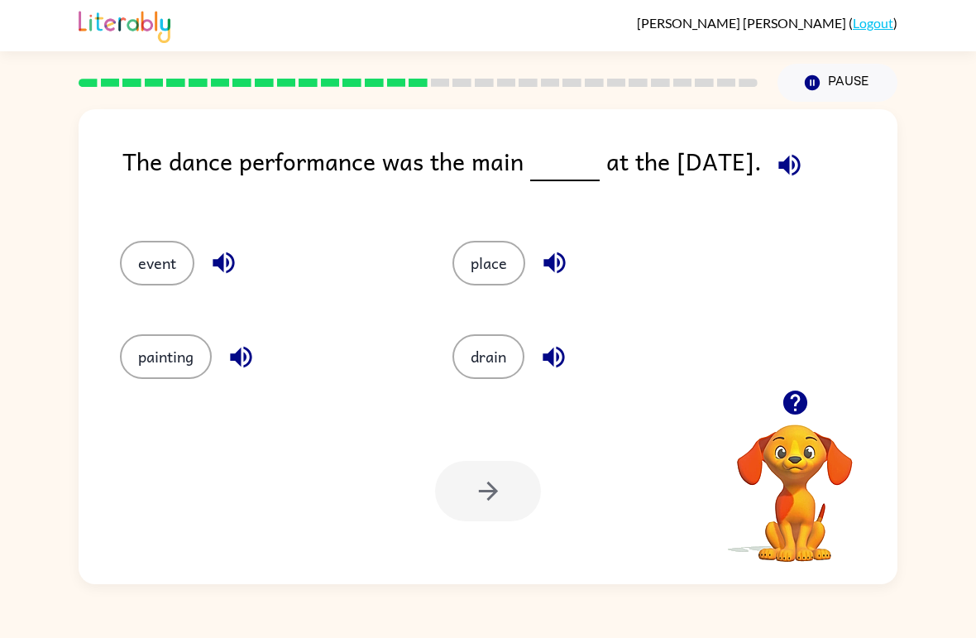
click at [168, 265] on button "event" at bounding box center [157, 263] width 74 height 45
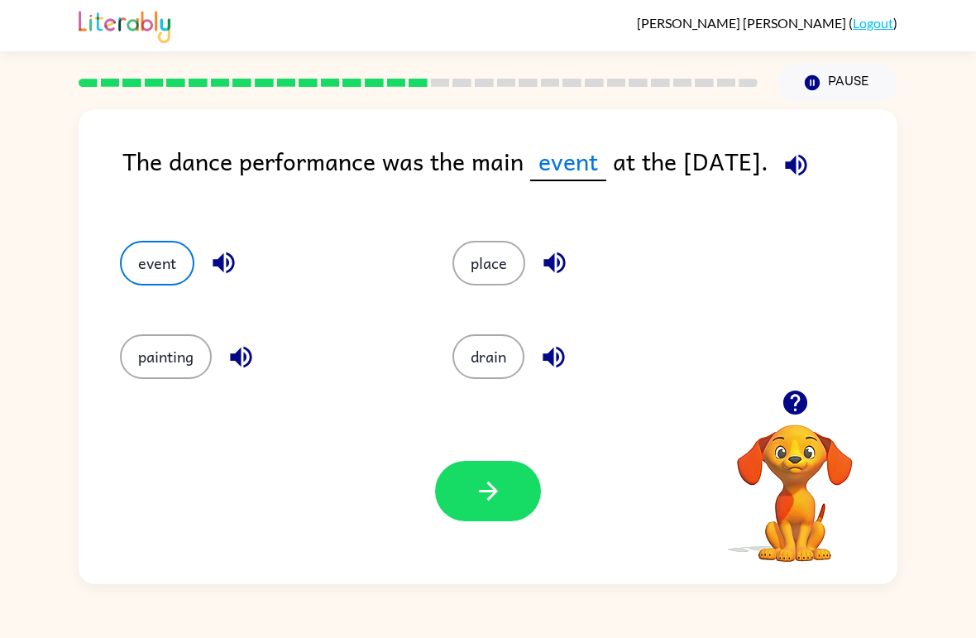
click at [462, 270] on button "place" at bounding box center [489, 263] width 73 height 45
click at [491, 447] on div "Your browser must support playing .mp4 files to use Literably. Please try using…" at bounding box center [488, 491] width 819 height 186
click at [474, 497] on icon "button" at bounding box center [488, 491] width 29 height 29
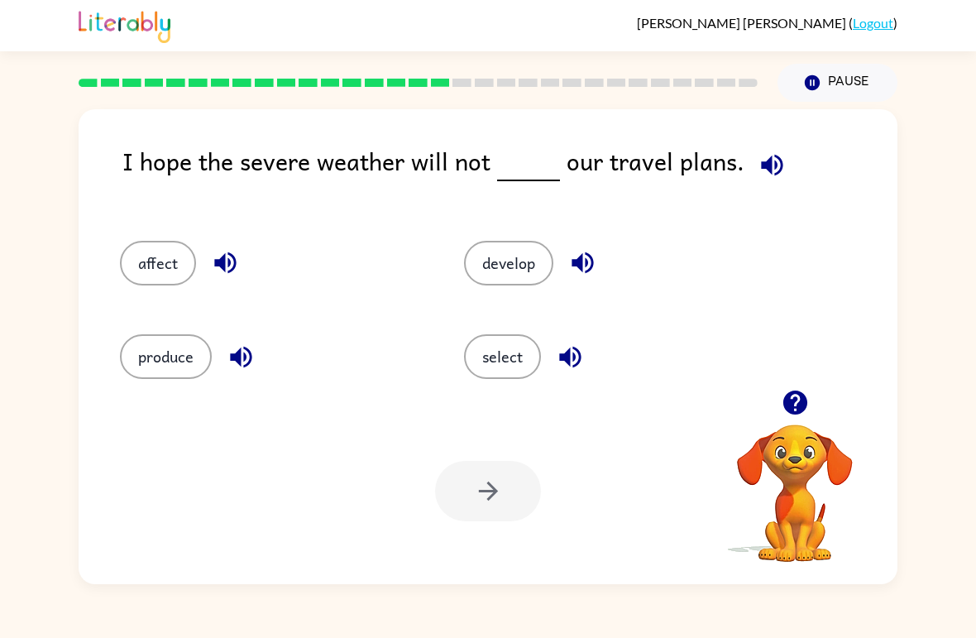
click at [770, 158] on icon "button" at bounding box center [772, 165] width 22 height 22
click at [511, 336] on button "select" at bounding box center [502, 356] width 77 height 45
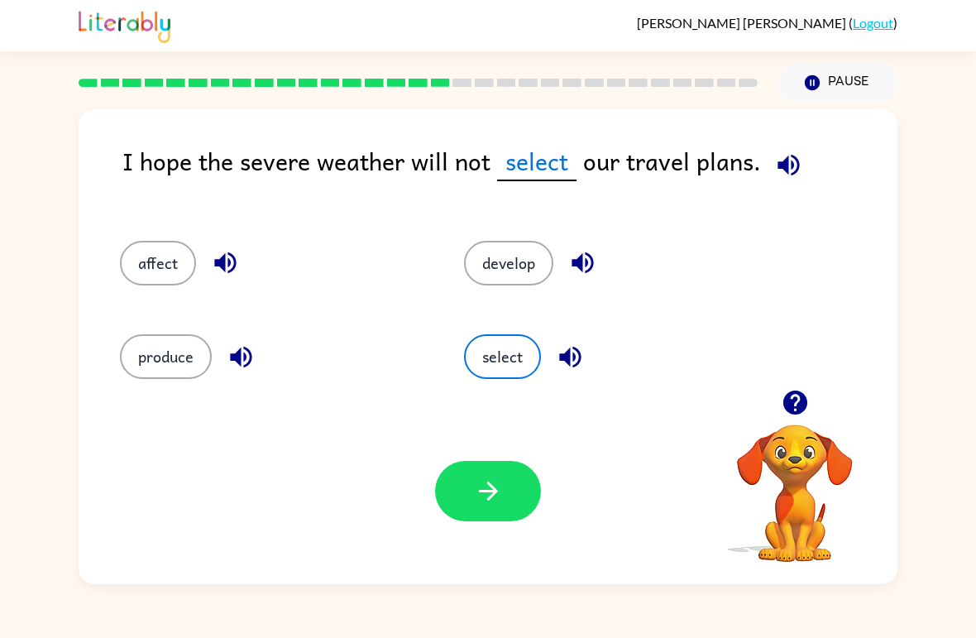
click at [513, 463] on button "button" at bounding box center [488, 491] width 106 height 60
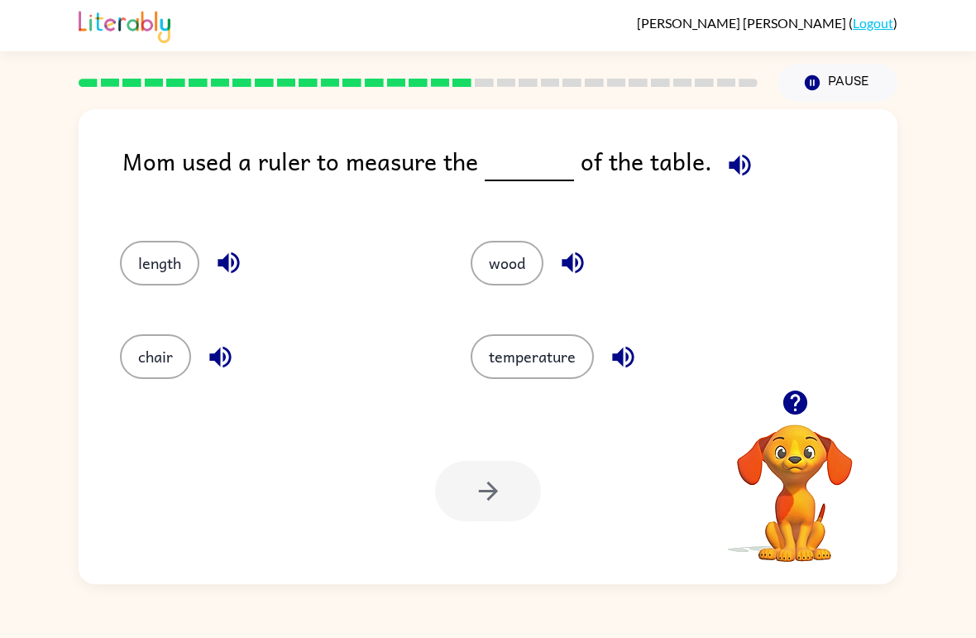
click at [166, 376] on button "chair" at bounding box center [155, 356] width 71 height 45
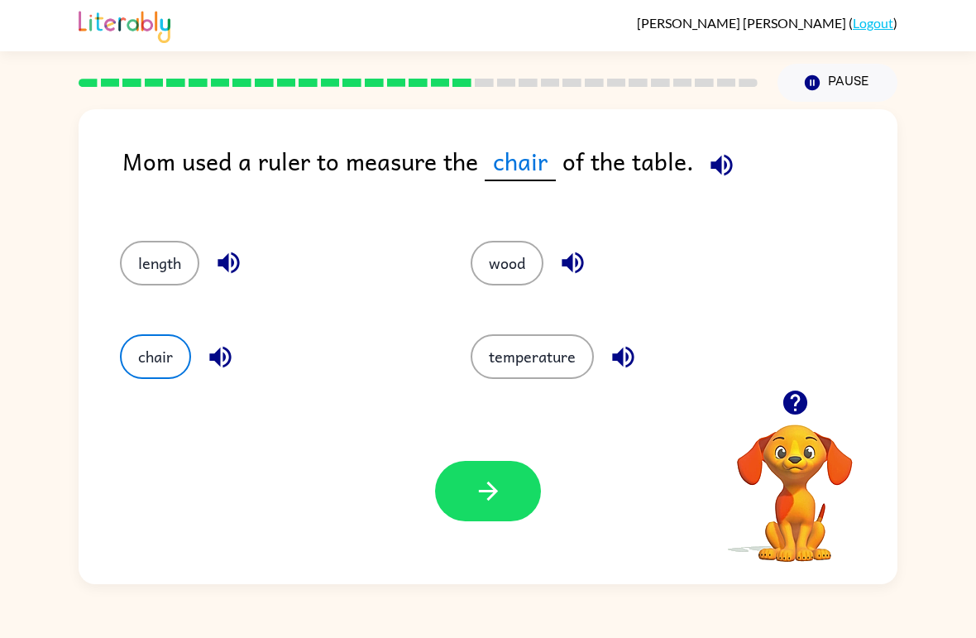
click at [493, 479] on icon "button" at bounding box center [488, 491] width 29 height 29
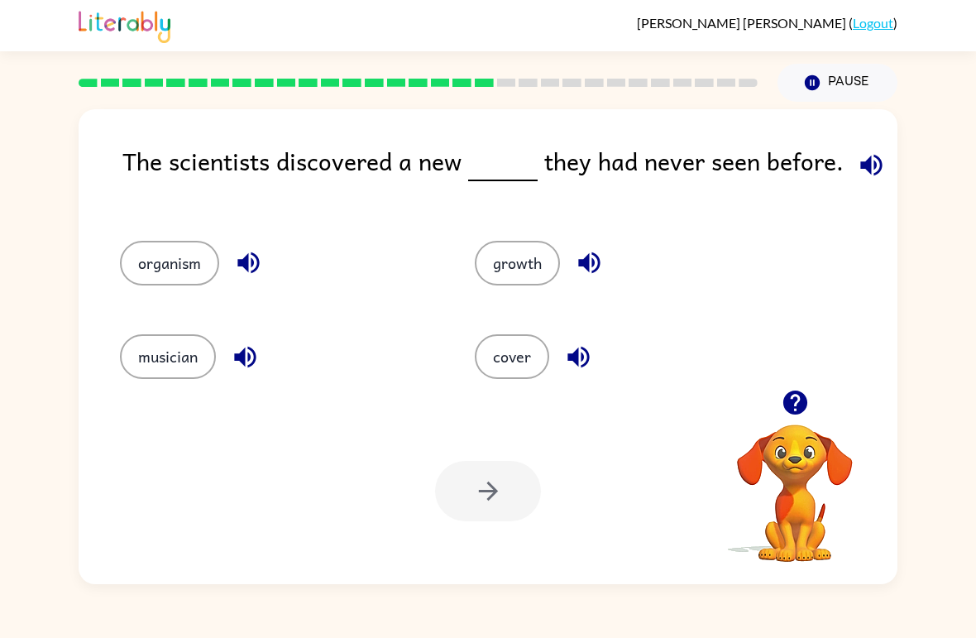
click at [180, 271] on button "organism" at bounding box center [169, 263] width 99 height 45
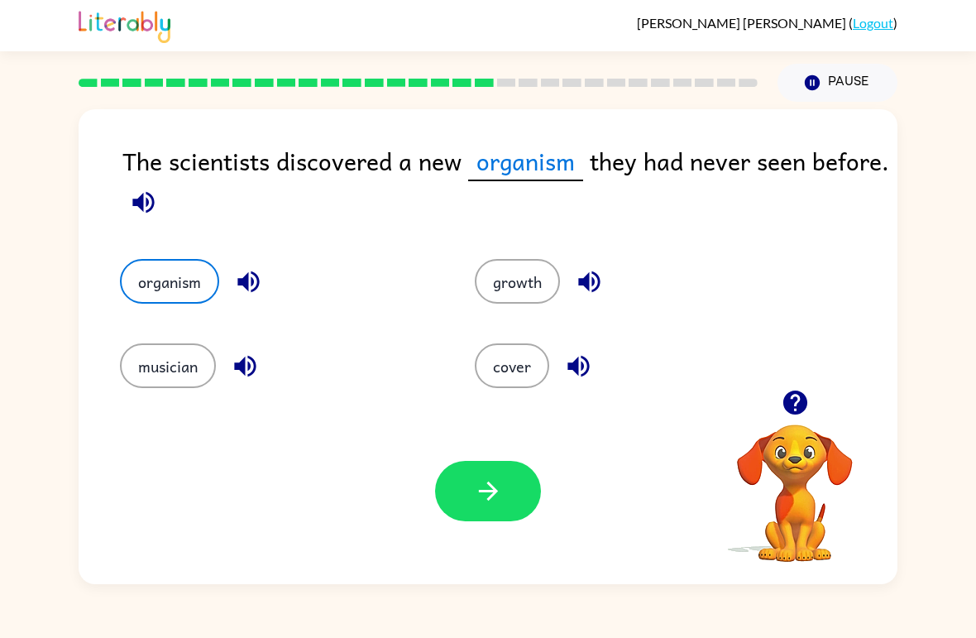
click at [500, 546] on div "Your browser must support playing .mp4 files to use Literably. Please try using…" at bounding box center [488, 491] width 819 height 186
click at [499, 546] on div "Your browser must support playing .mp4 files to use Literably. Please try using…" at bounding box center [488, 491] width 819 height 186
click at [507, 505] on button "button" at bounding box center [488, 491] width 106 height 60
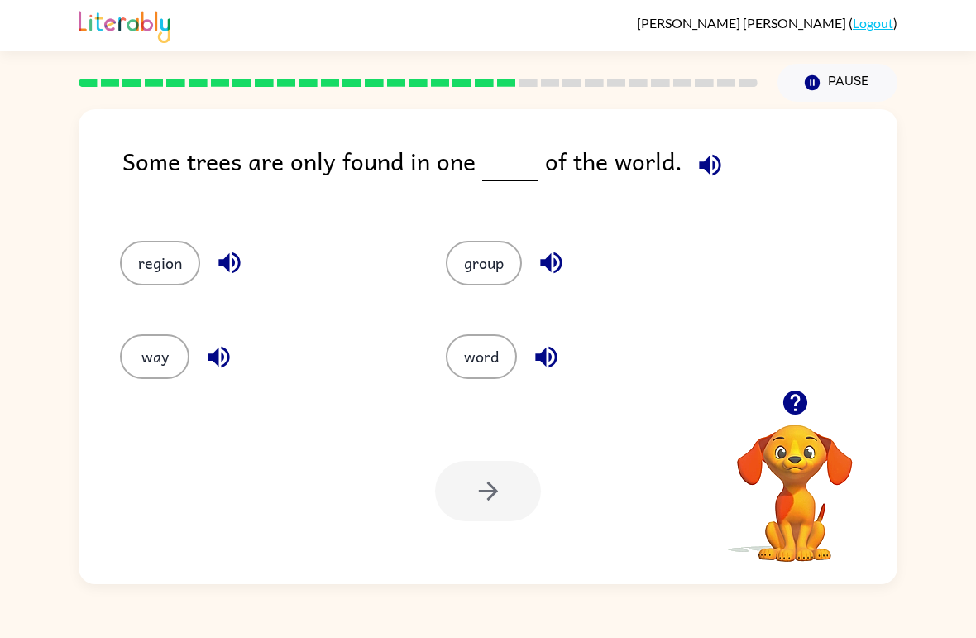
click at [818, 85] on icon "button" at bounding box center [812, 82] width 15 height 15
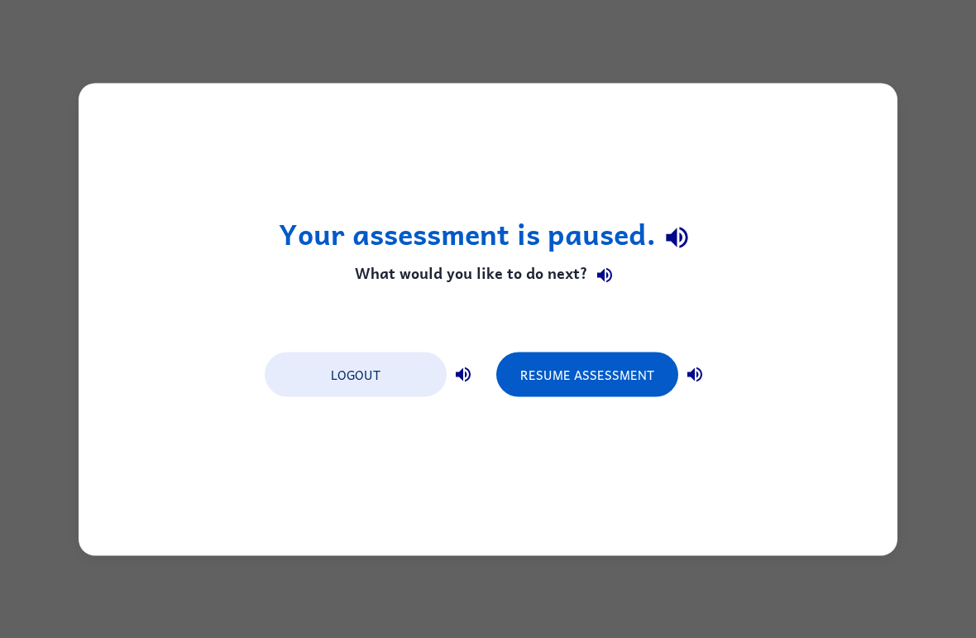
click at [383, 372] on button "Logout" at bounding box center [356, 374] width 182 height 45
